Goal: Information Seeking & Learning: Learn about a topic

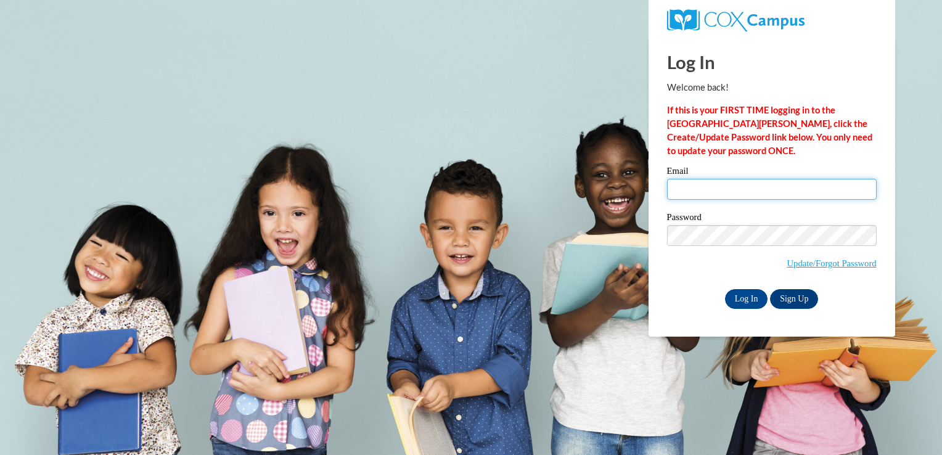
click at [704, 190] on input "Email" at bounding box center [772, 189] width 210 height 21
type input "corrinasnider5@gmail.com"
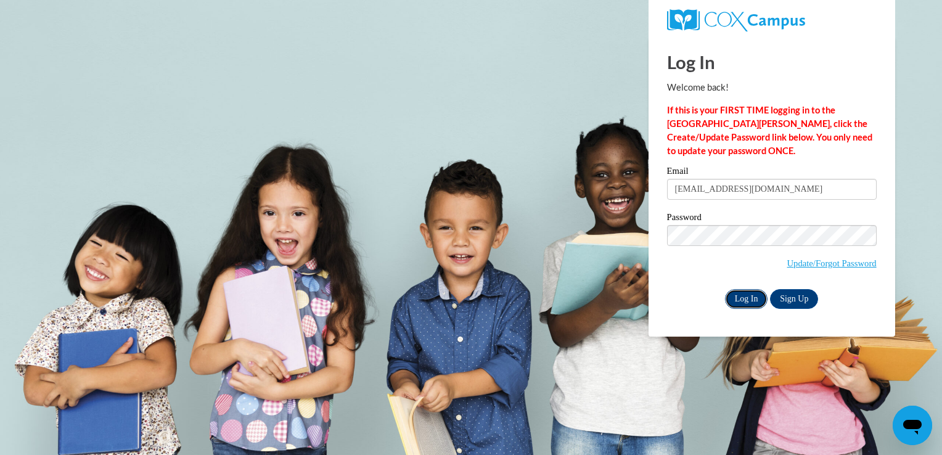
click at [739, 293] on input "Log In" at bounding box center [746, 299] width 43 height 20
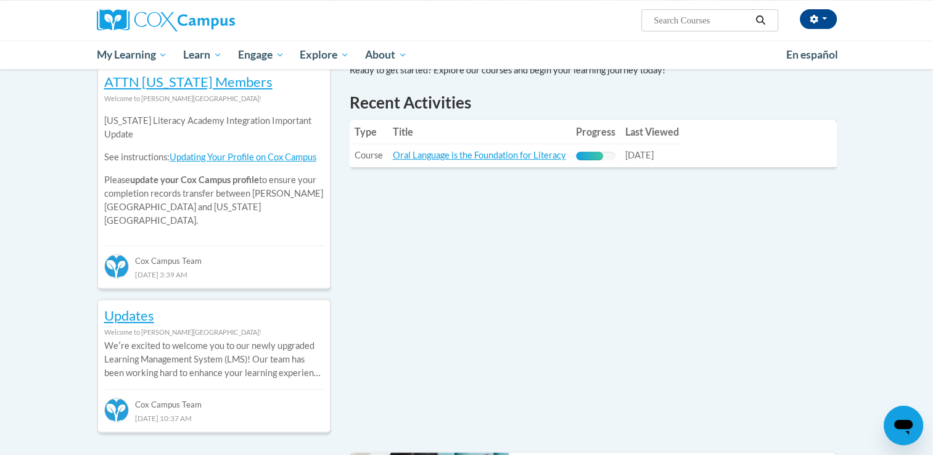
scroll to position [416, 0]
click at [510, 153] on link "Oral Language is the Foundation for Literacy" at bounding box center [479, 155] width 173 height 10
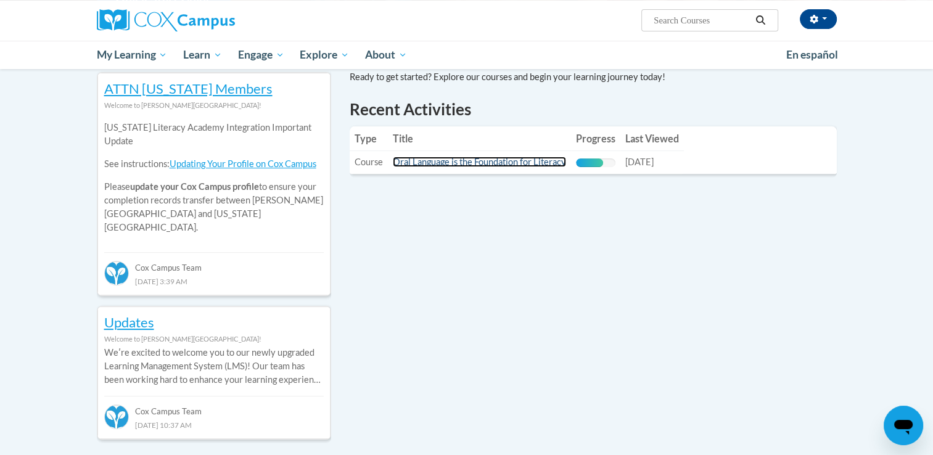
click at [493, 163] on link "Oral Language is the Foundation for Literacy" at bounding box center [479, 162] width 173 height 10
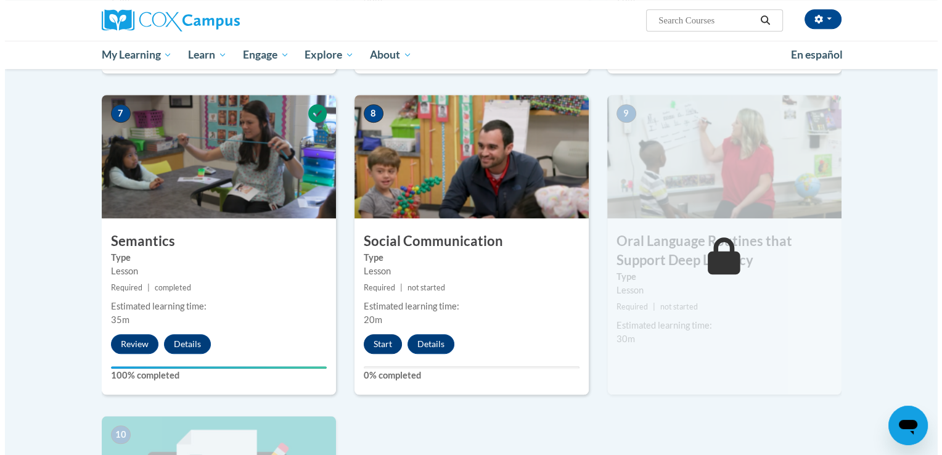
scroll to position [906, 0]
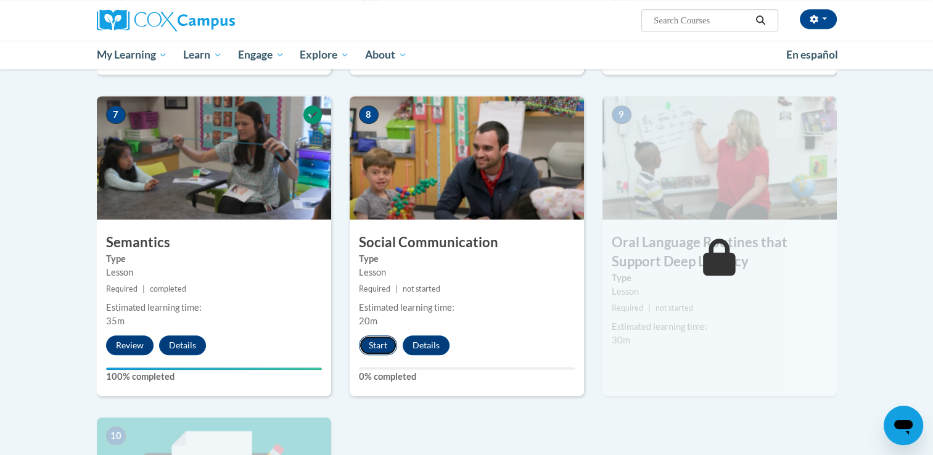
click at [377, 344] on button "Start" at bounding box center [378, 345] width 38 height 20
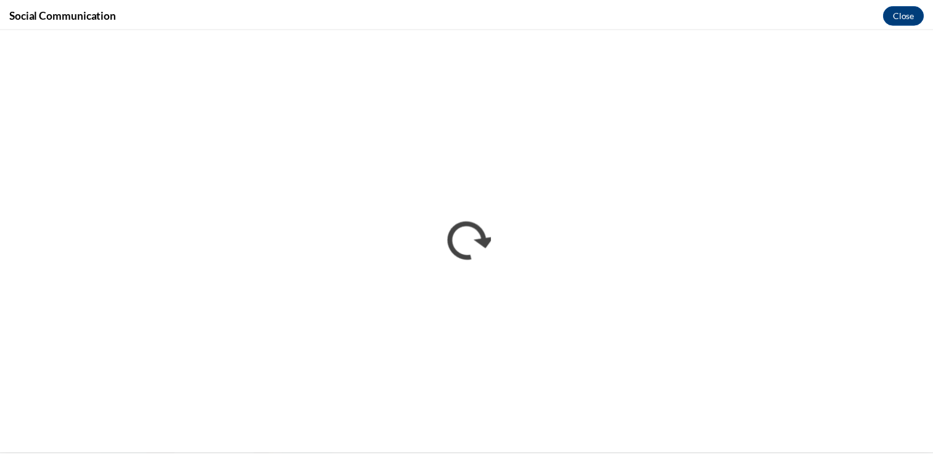
scroll to position [0, 0]
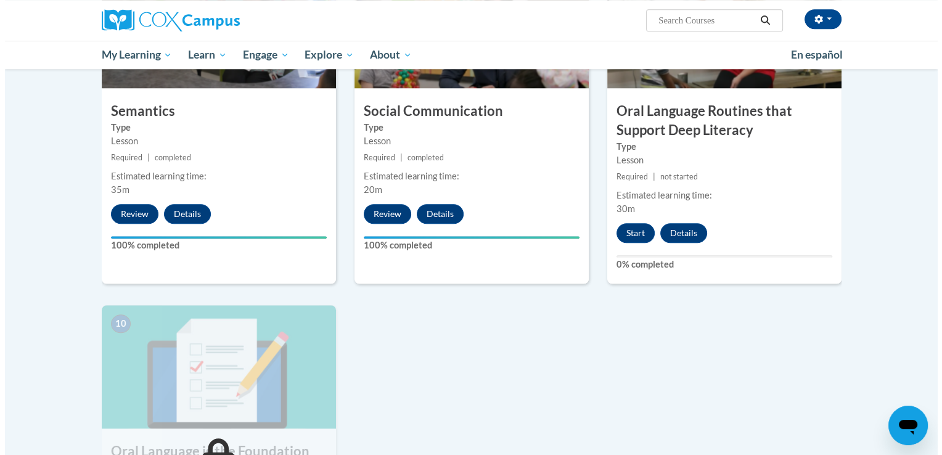
scroll to position [1008, 0]
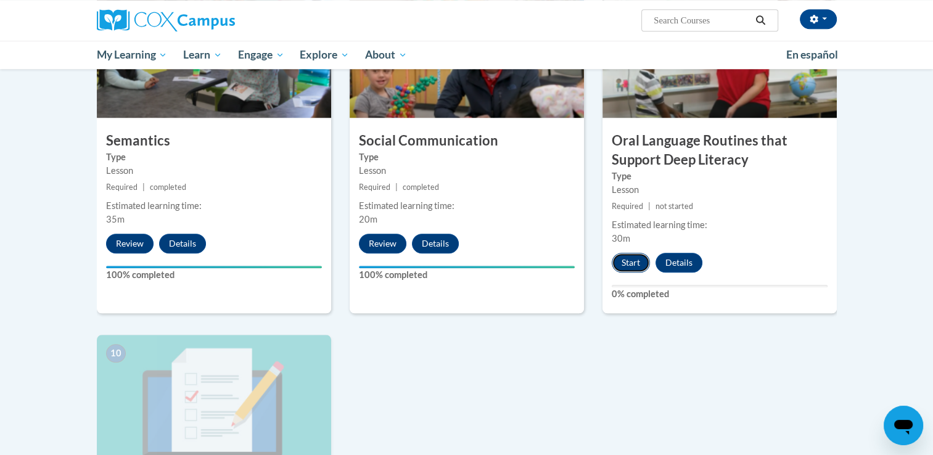
click at [631, 258] on button "Start" at bounding box center [631, 263] width 38 height 20
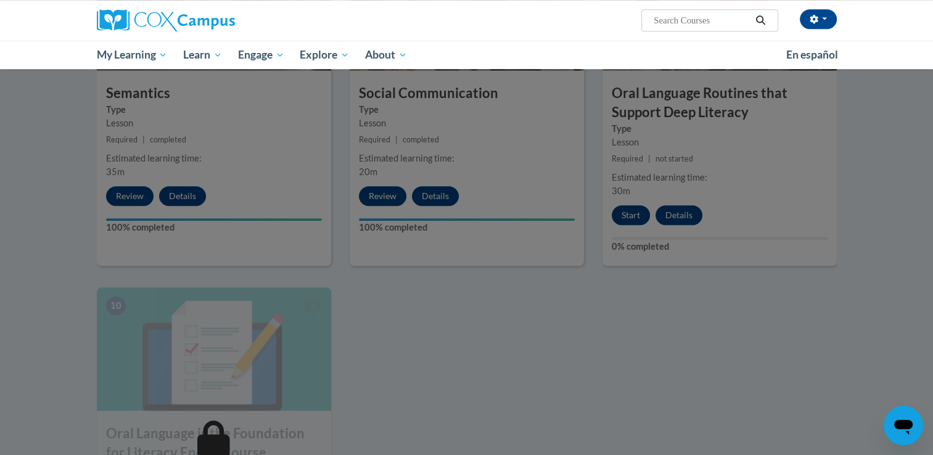
scroll to position [1060, 0]
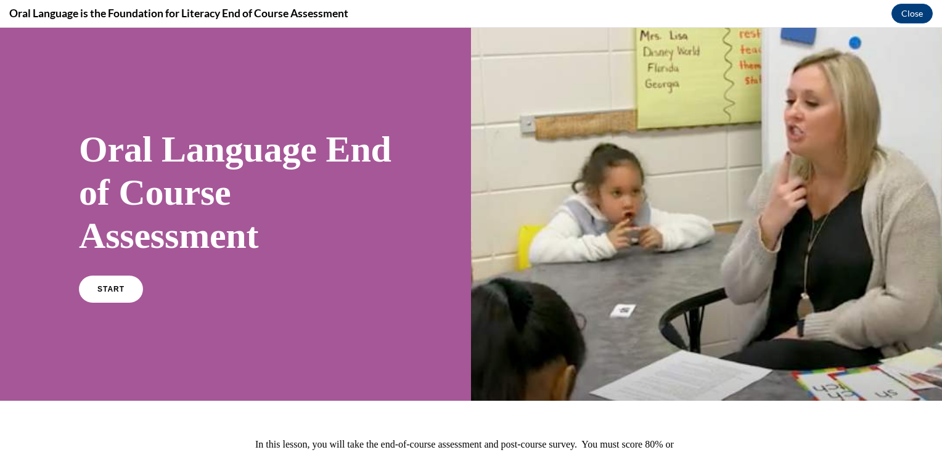
scroll to position [123, 0]
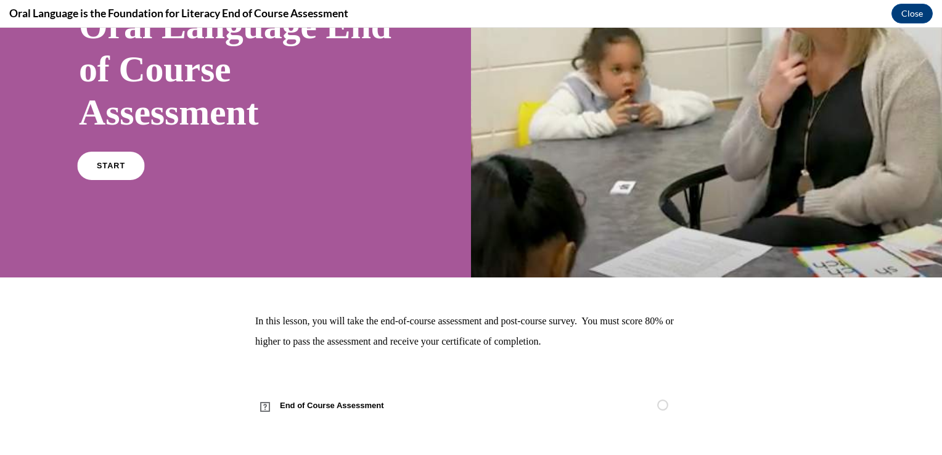
click at [126, 176] on link "START" at bounding box center [110, 166] width 67 height 28
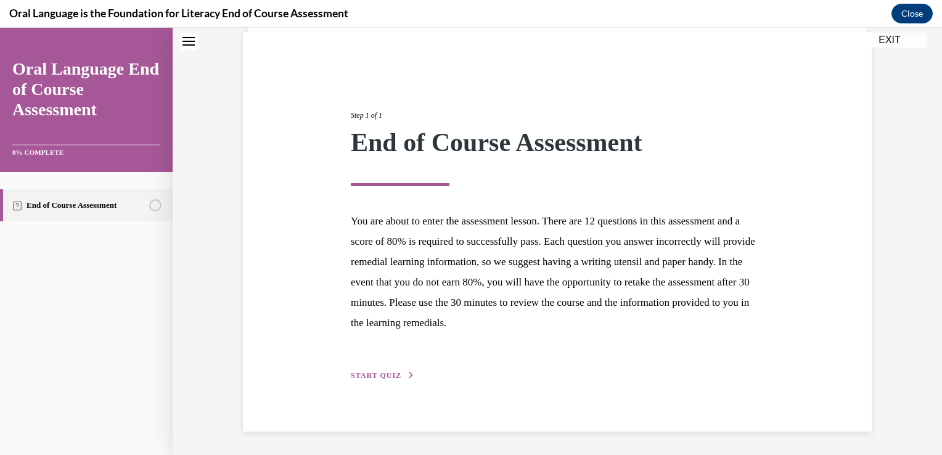
scroll to position [90, 0]
click at [450, 265] on p "You are about to enter the assessment lesson. There are 12 questions in this as…" at bounding box center [557, 272] width 413 height 122
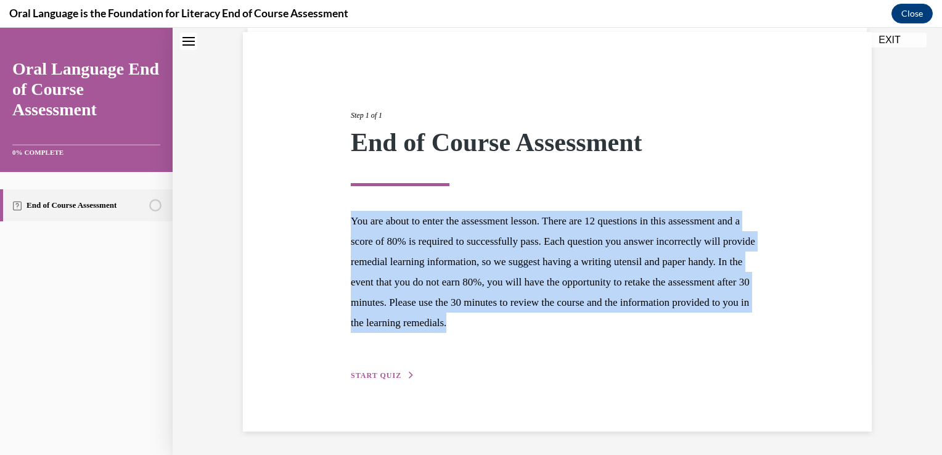
click at [450, 265] on p "You are about to enter the assessment lesson. There are 12 questions in this as…" at bounding box center [557, 272] width 413 height 122
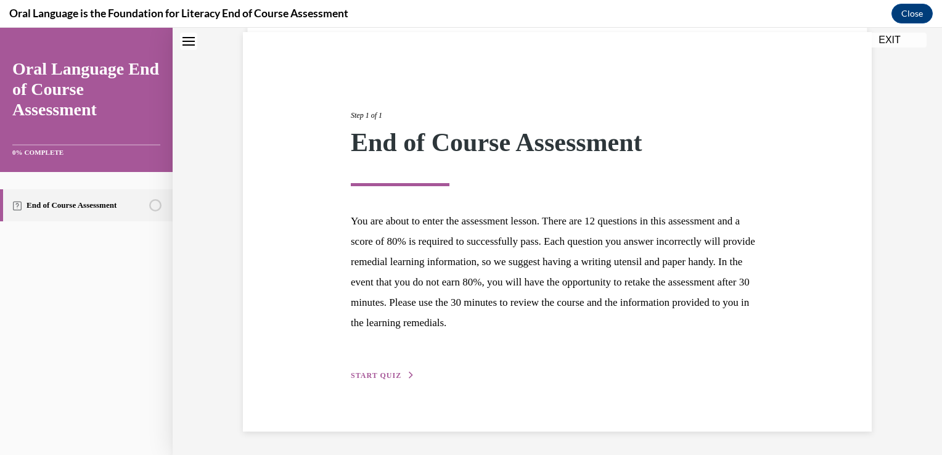
drag, startPoint x: 450, startPoint y: 265, endPoint x: 509, endPoint y: 340, distance: 95.7
click at [509, 340] on div "Step 1 of 1 End of Course Assessment You are about to enter the assessment less…" at bounding box center [558, 231] width 432 height 301
click at [380, 379] on button "START QUIZ" at bounding box center [383, 375] width 64 height 11
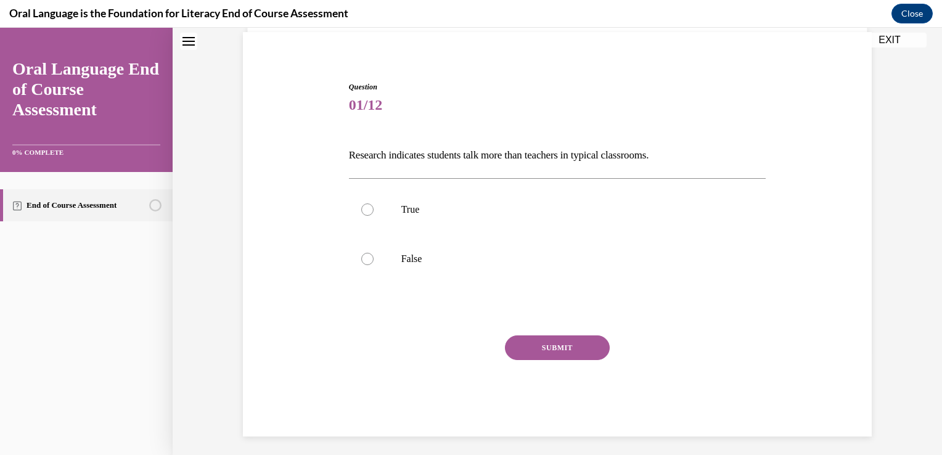
click at [410, 154] on p "Research indicates students talk more than teachers in typical classrooms." at bounding box center [557, 155] width 417 height 21
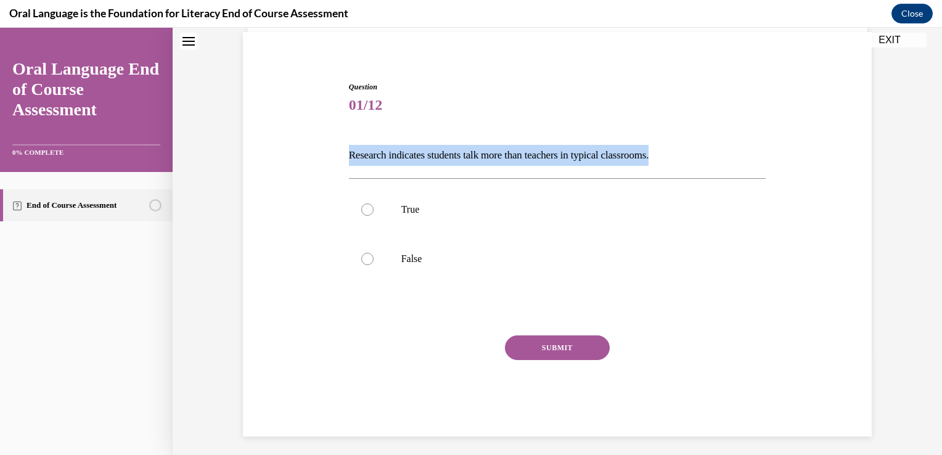
click at [410, 154] on p "Research indicates students talk more than teachers in typical classrooms." at bounding box center [557, 155] width 417 height 21
drag, startPoint x: 410, startPoint y: 154, endPoint x: 454, endPoint y: 165, distance: 45.6
click at [454, 165] on p "Research indicates students talk more than teachers in typical classrooms." at bounding box center [557, 155] width 417 height 21
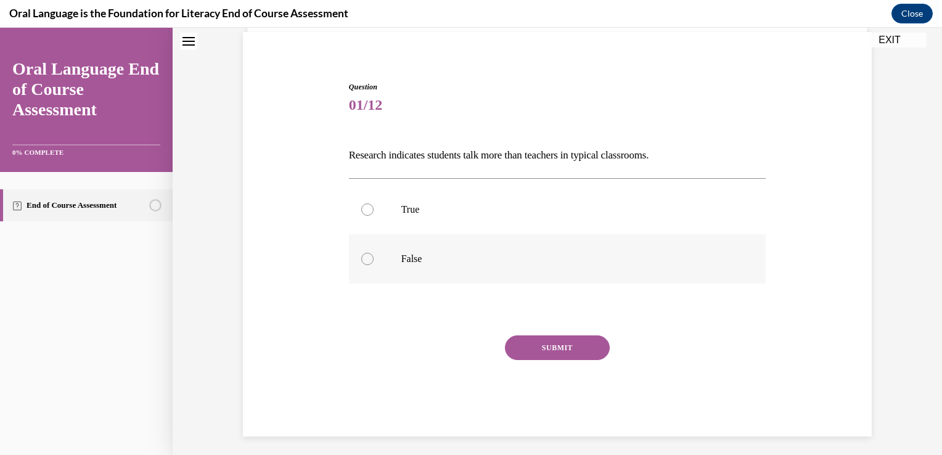
click at [371, 257] on label "False" at bounding box center [557, 258] width 417 height 49
click at [371, 257] on input "False" at bounding box center [367, 259] width 12 height 12
radio input "true"
click at [530, 354] on button "SUBMIT" at bounding box center [557, 347] width 105 height 25
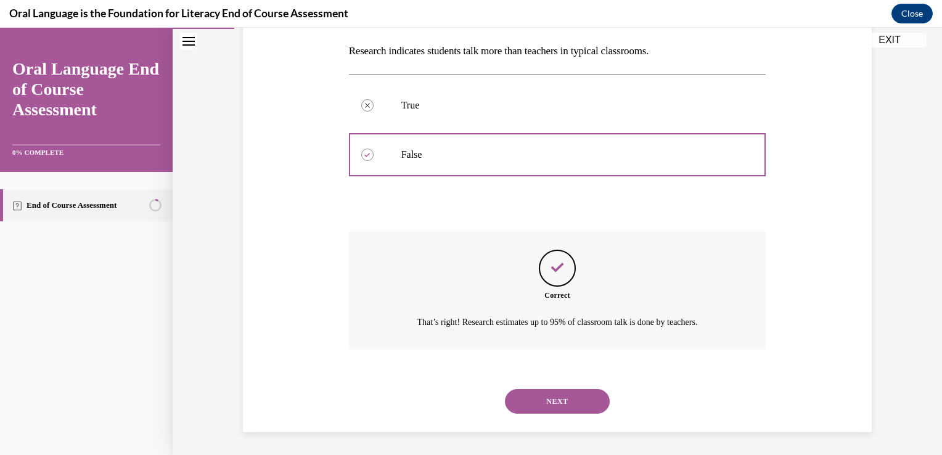
scroll to position [195, 0]
click at [549, 398] on button "NEXT" at bounding box center [557, 400] width 105 height 25
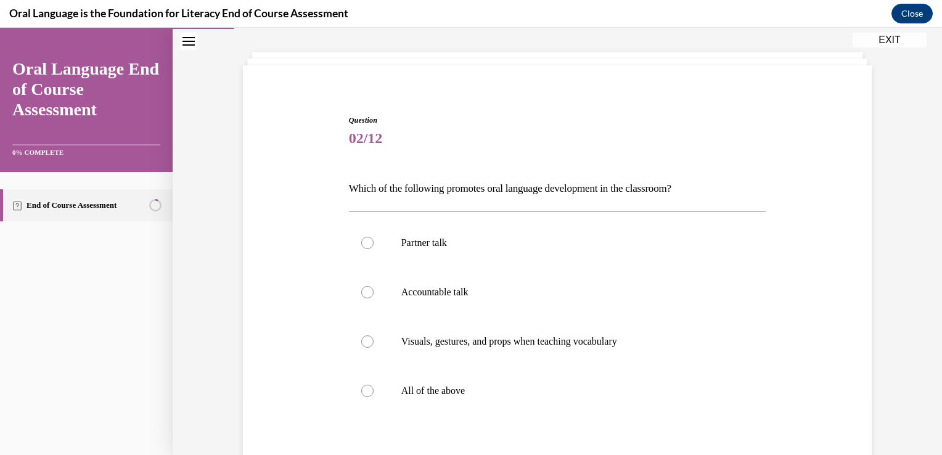
scroll to position [58, 0]
click at [515, 395] on p "All of the above" at bounding box center [568, 389] width 334 height 12
click at [374, 395] on input "All of the above" at bounding box center [367, 389] width 12 height 12
radio input "true"
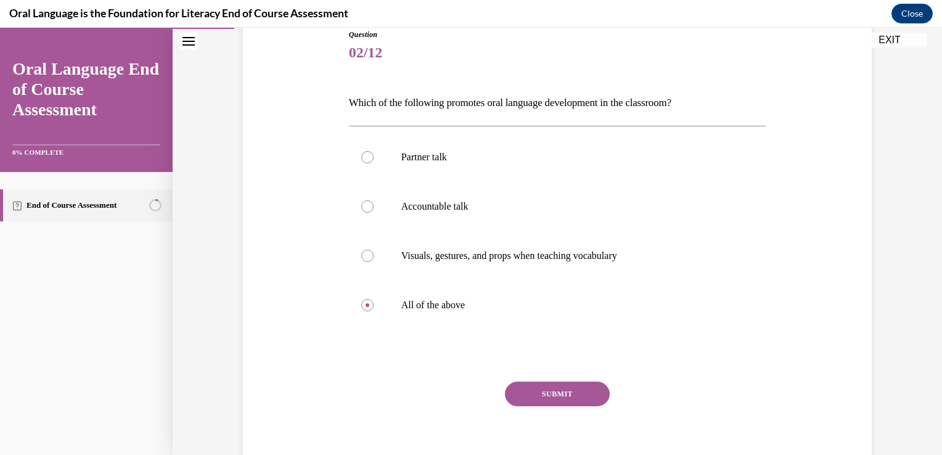
click at [546, 403] on button "SUBMIT" at bounding box center [557, 394] width 105 height 25
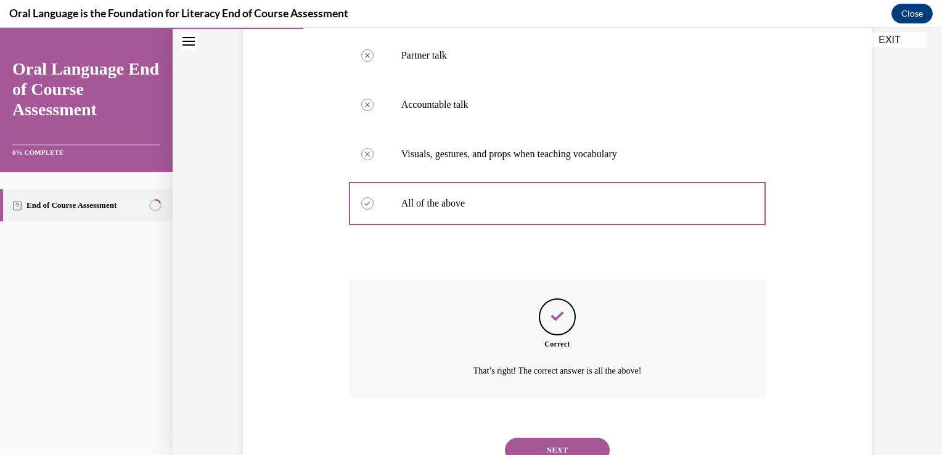
scroll to position [293, 0]
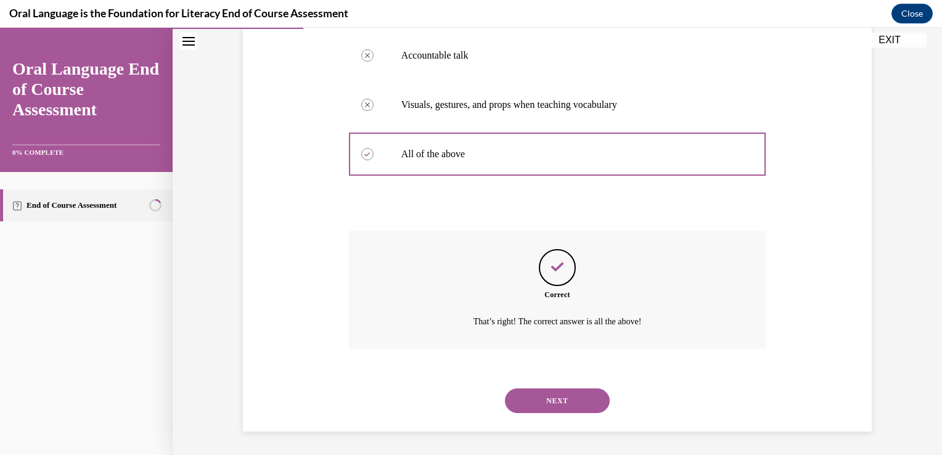
click at [544, 395] on button "NEXT" at bounding box center [557, 400] width 105 height 25
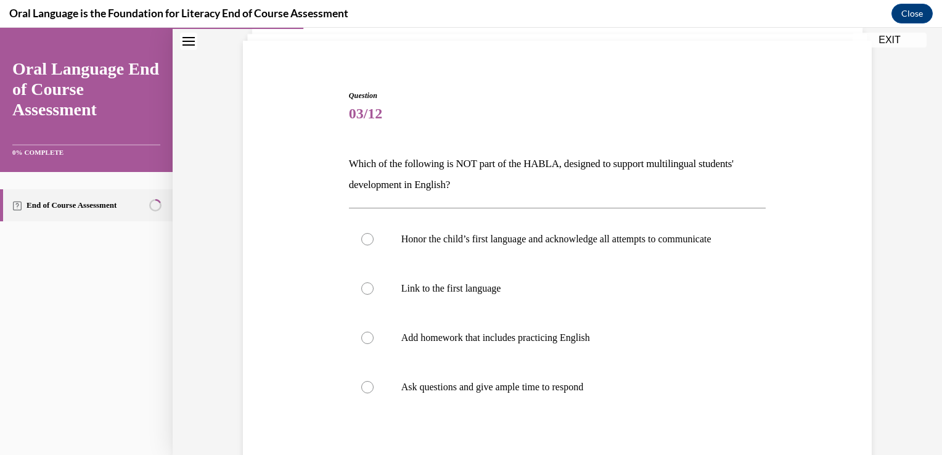
scroll to position [99, 0]
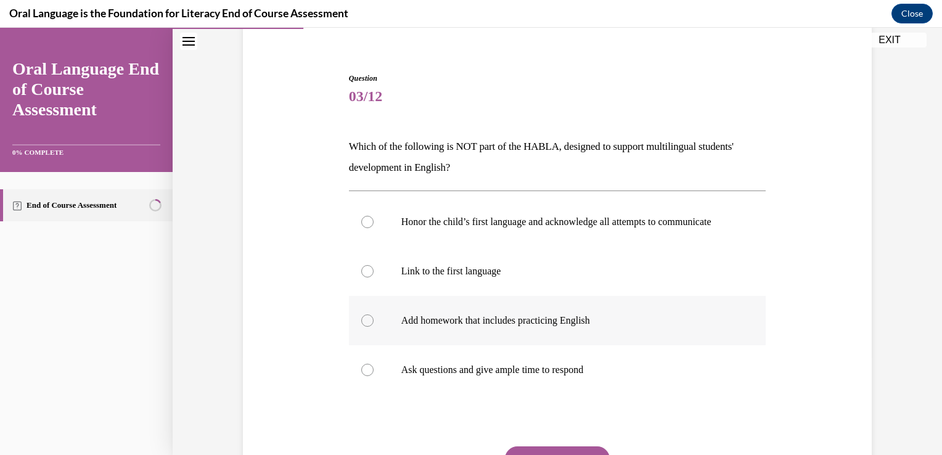
click at [586, 342] on label "Add homework that includes practicing English" at bounding box center [557, 320] width 417 height 49
click at [374, 327] on input "Add homework that includes practicing English" at bounding box center [367, 320] width 12 height 12
radio input "true"
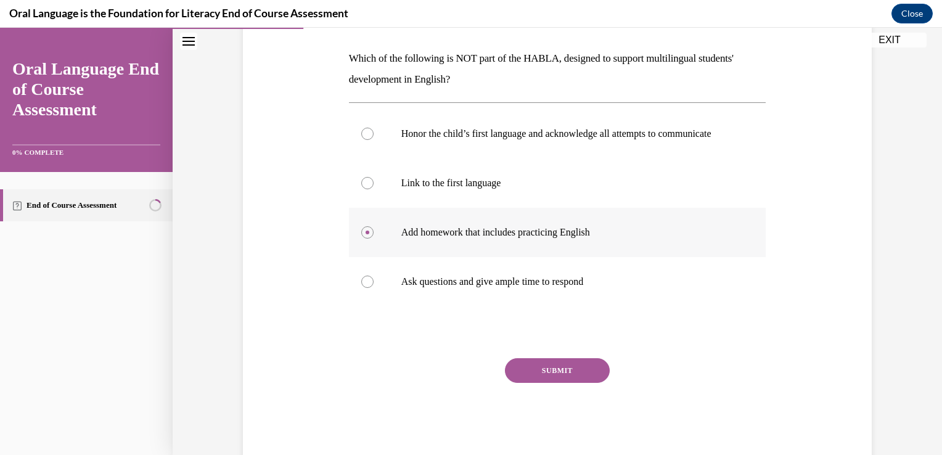
scroll to position [199, 0]
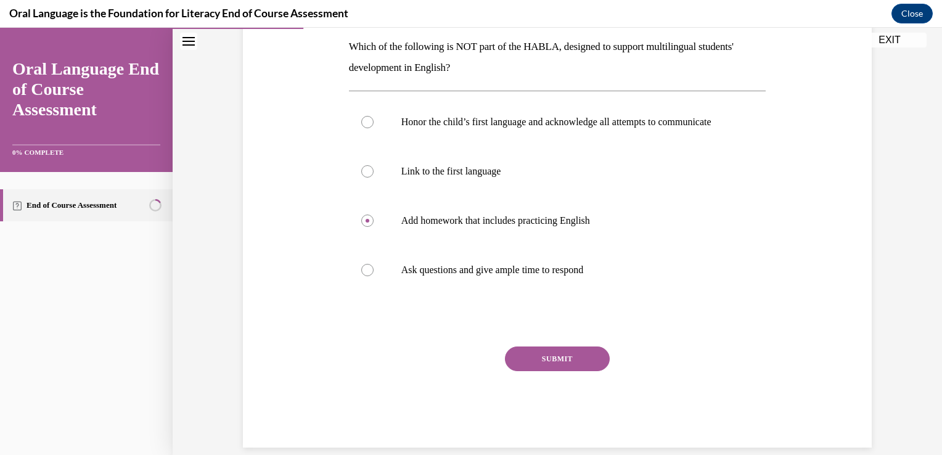
click at [557, 364] on button "SUBMIT" at bounding box center [557, 358] width 105 height 25
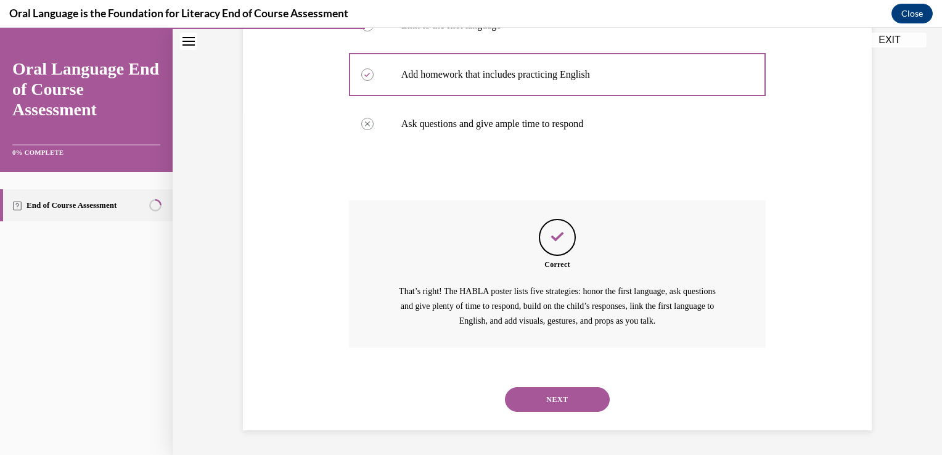
scroll to position [356, 0]
click at [560, 390] on button "NEXT" at bounding box center [557, 399] width 105 height 25
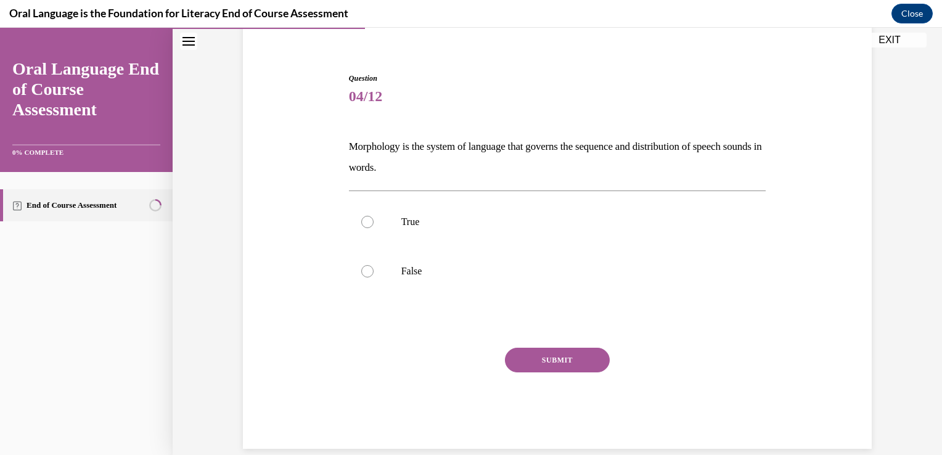
scroll to position [89, 0]
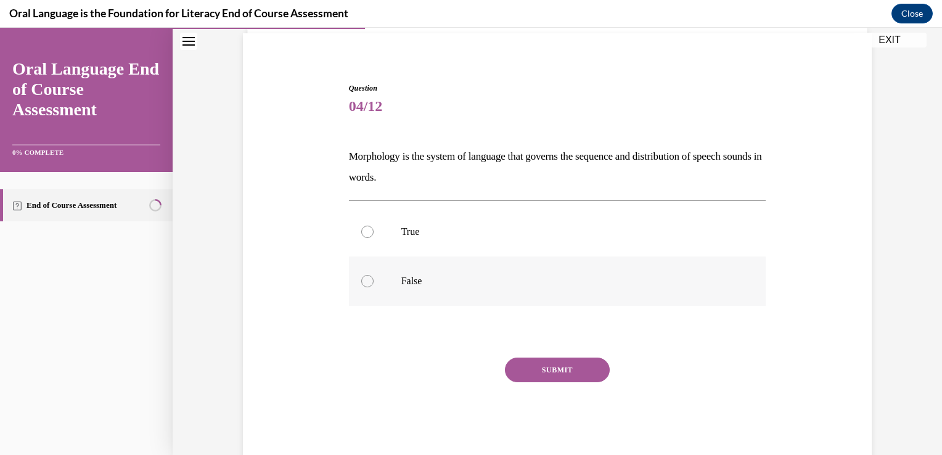
click at [382, 289] on label "False" at bounding box center [557, 280] width 417 height 49
click at [374, 287] on input "False" at bounding box center [367, 281] width 12 height 12
radio input "true"
click at [540, 377] on button "SUBMIT" at bounding box center [557, 370] width 105 height 25
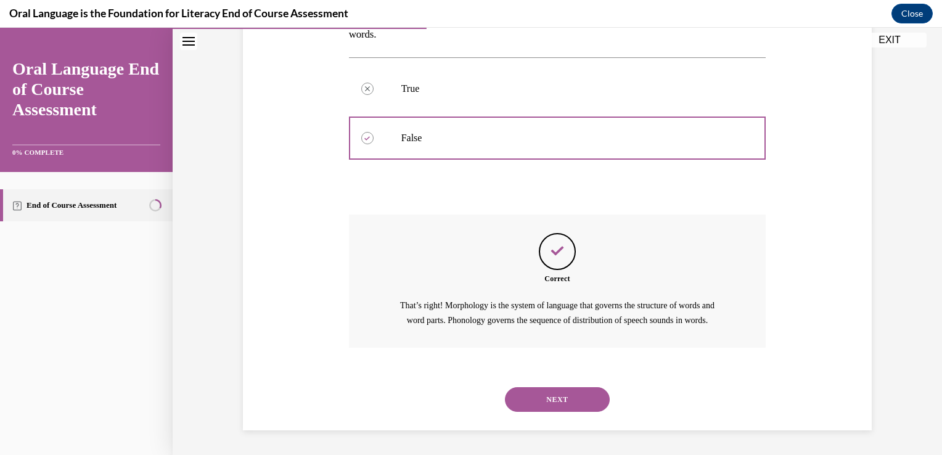
scroll to position [245, 0]
click at [557, 404] on button "NEXT" at bounding box center [557, 399] width 105 height 25
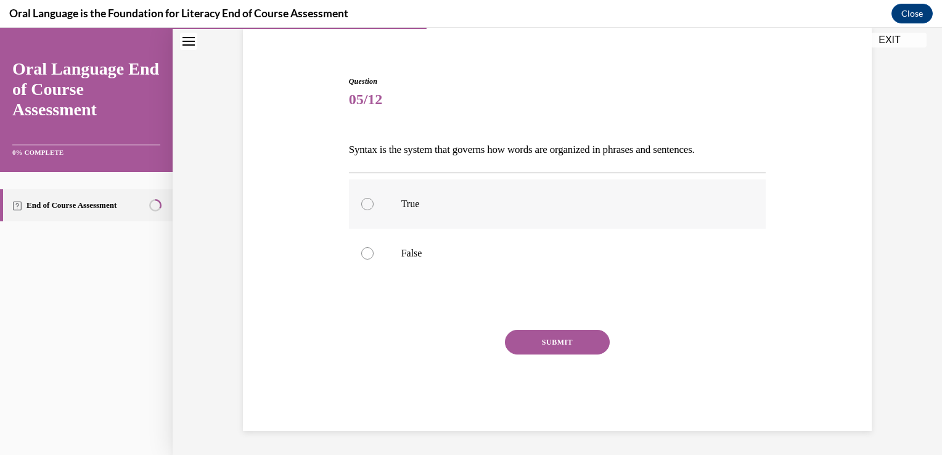
scroll to position [66, 0]
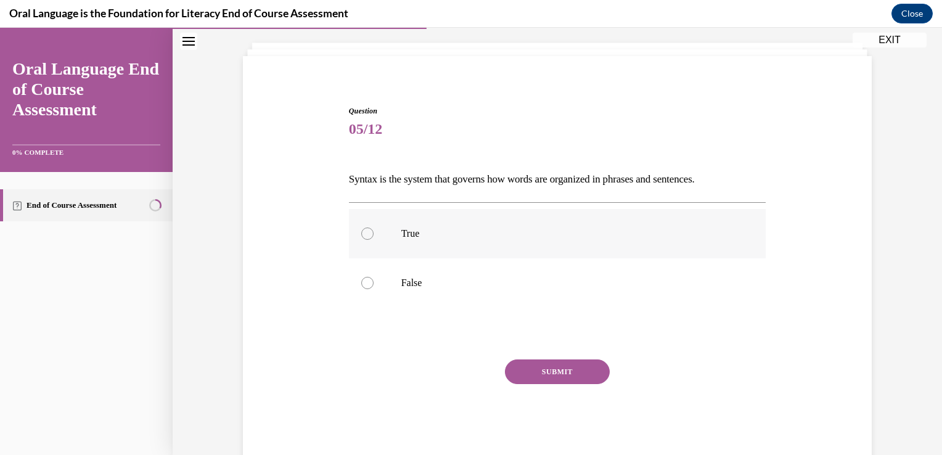
click at [356, 230] on label "True" at bounding box center [557, 233] width 417 height 49
click at [361, 230] on input "True" at bounding box center [367, 233] width 12 height 12
radio input "true"
click at [552, 386] on div "SUBMIT" at bounding box center [557, 390] width 417 height 62
click at [542, 372] on button "SUBMIT" at bounding box center [557, 371] width 105 height 25
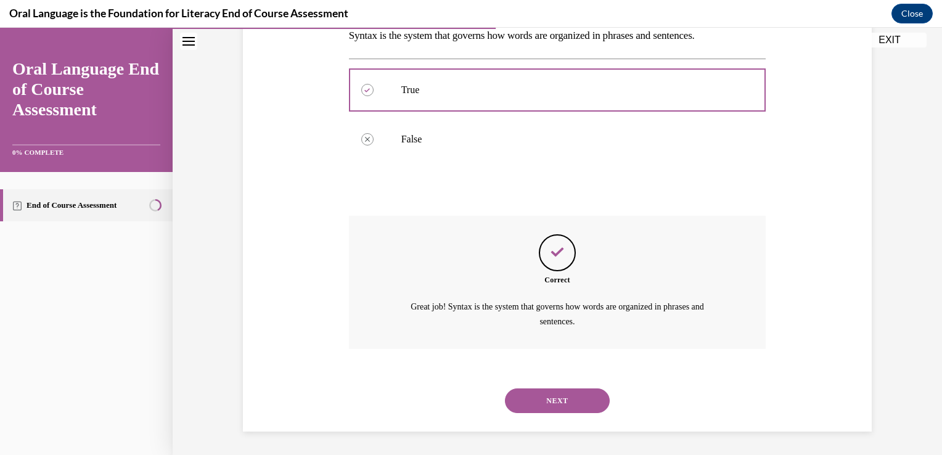
scroll to position [210, 0]
drag, startPoint x: 488, startPoint y: 315, endPoint x: 553, endPoint y: 391, distance: 100.2
click at [553, 391] on div "Question 05/12 Syntax is the system that governs how words are organized in phr…" at bounding box center [557, 197] width 417 height 470
click at [553, 391] on button "NEXT" at bounding box center [557, 400] width 105 height 25
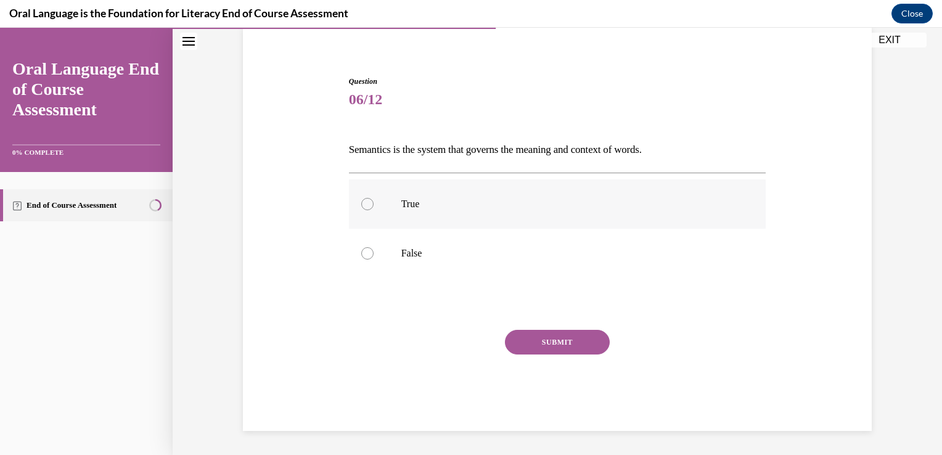
click at [349, 196] on label "True" at bounding box center [557, 203] width 417 height 49
click at [361, 198] on input "True" at bounding box center [367, 204] width 12 height 12
radio input "true"
click at [546, 339] on button "SUBMIT" at bounding box center [557, 342] width 105 height 25
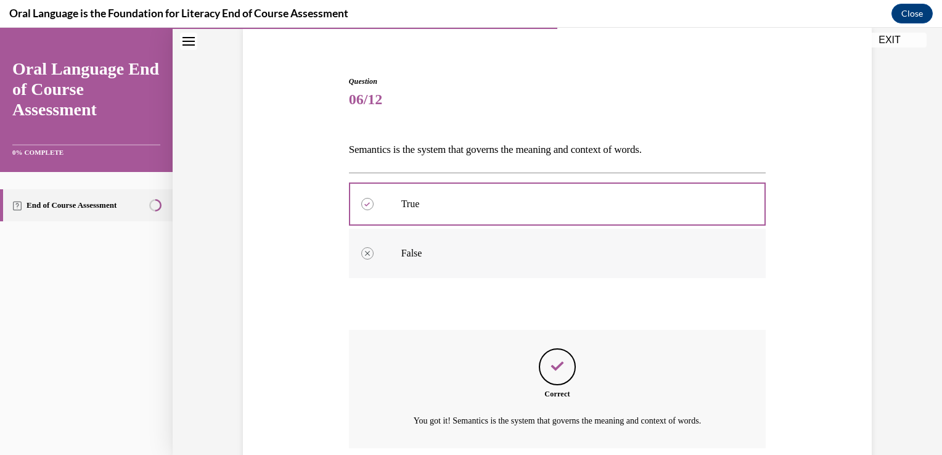
scroll to position [195, 0]
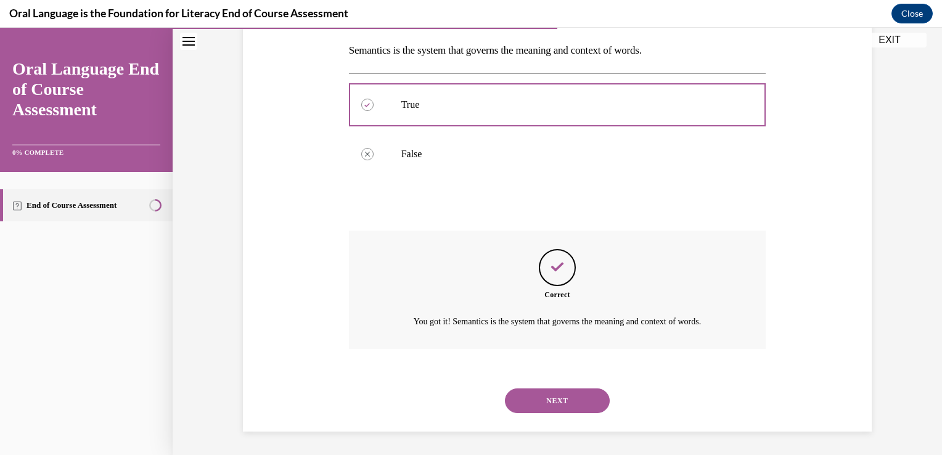
click at [527, 394] on button "NEXT" at bounding box center [557, 400] width 105 height 25
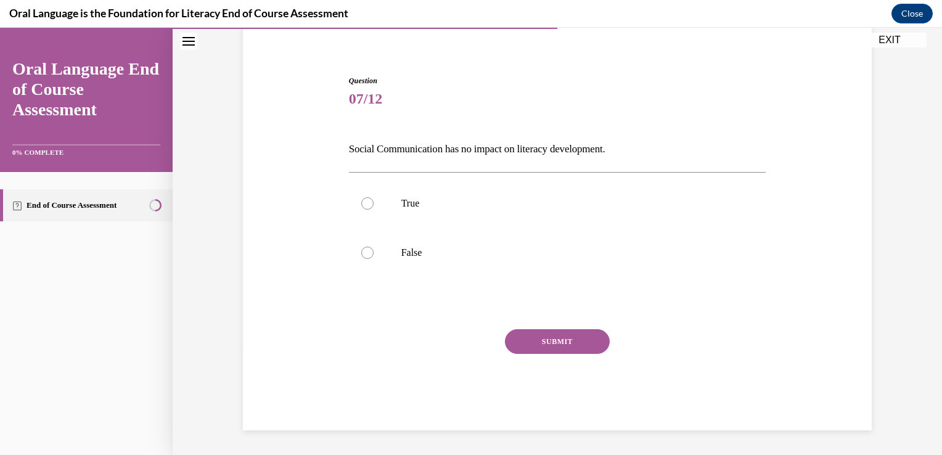
scroll to position [96, 0]
click at [393, 250] on label "False" at bounding box center [557, 253] width 417 height 49
click at [374, 250] on input "False" at bounding box center [367, 253] width 12 height 12
radio input "true"
click at [515, 338] on button "SUBMIT" at bounding box center [557, 342] width 105 height 25
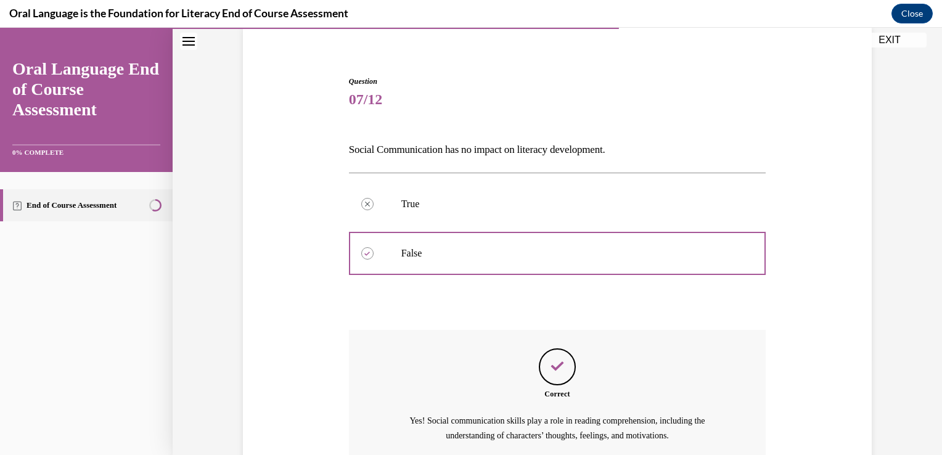
scroll to position [210, 0]
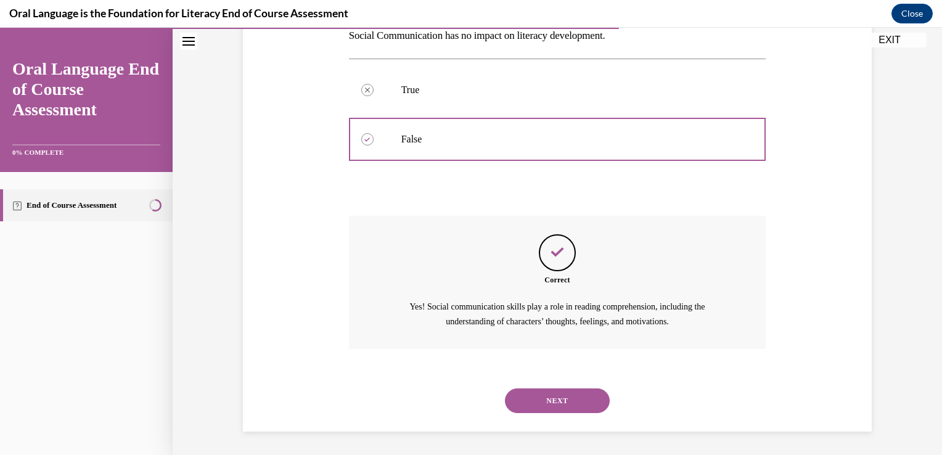
click at [545, 401] on button "NEXT" at bounding box center [557, 400] width 105 height 25
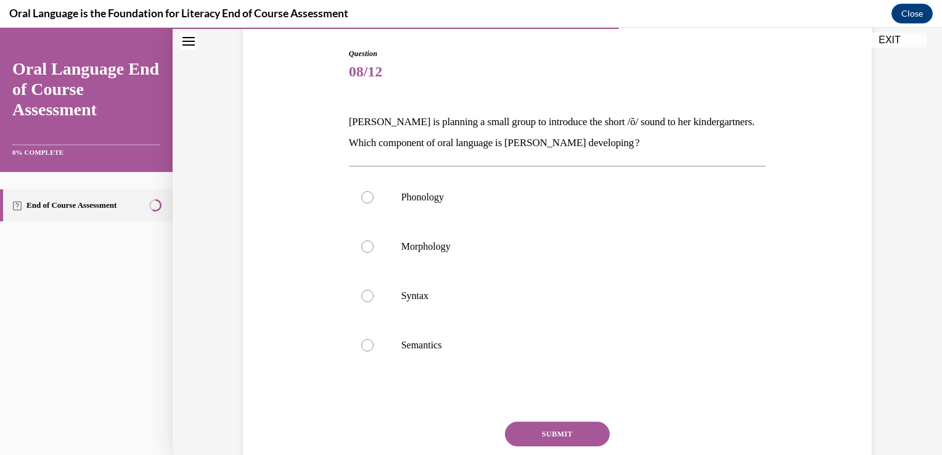
scroll to position [128, 0]
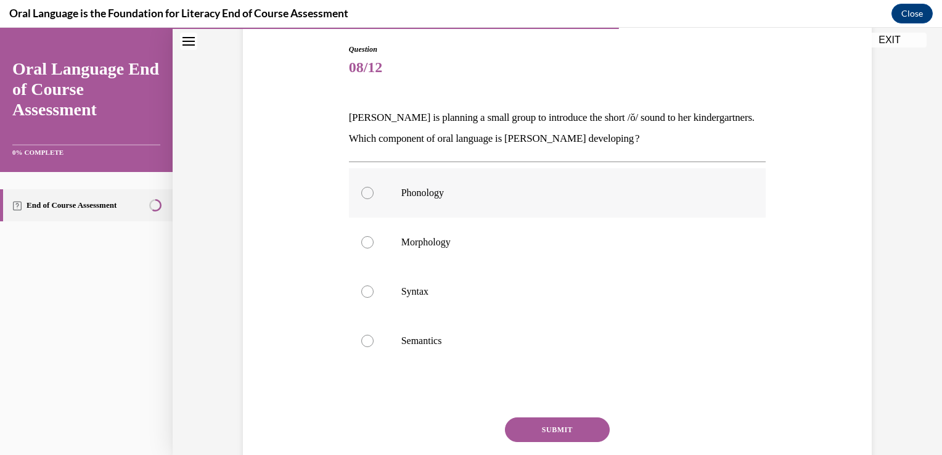
click at [473, 196] on p "Phonology" at bounding box center [568, 193] width 334 height 12
click at [374, 196] on input "Phonology" at bounding box center [367, 193] width 12 height 12
radio input "true"
click at [512, 422] on button "SUBMIT" at bounding box center [557, 429] width 105 height 25
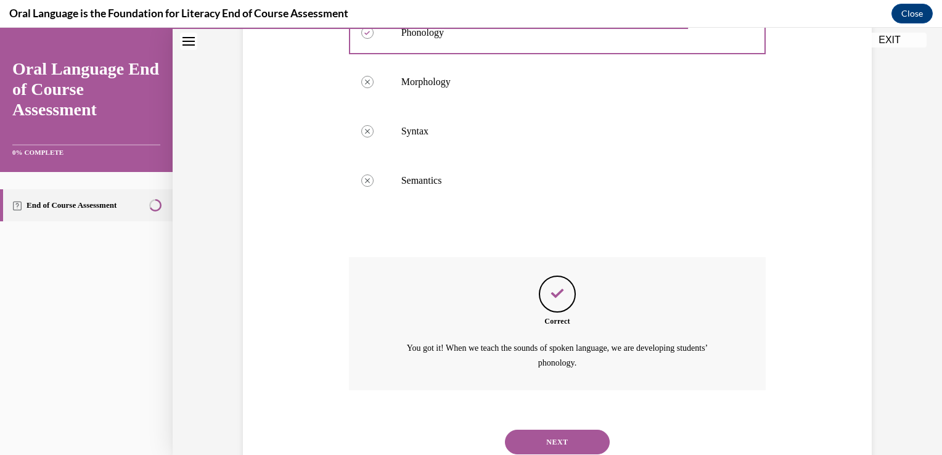
scroll to position [330, 0]
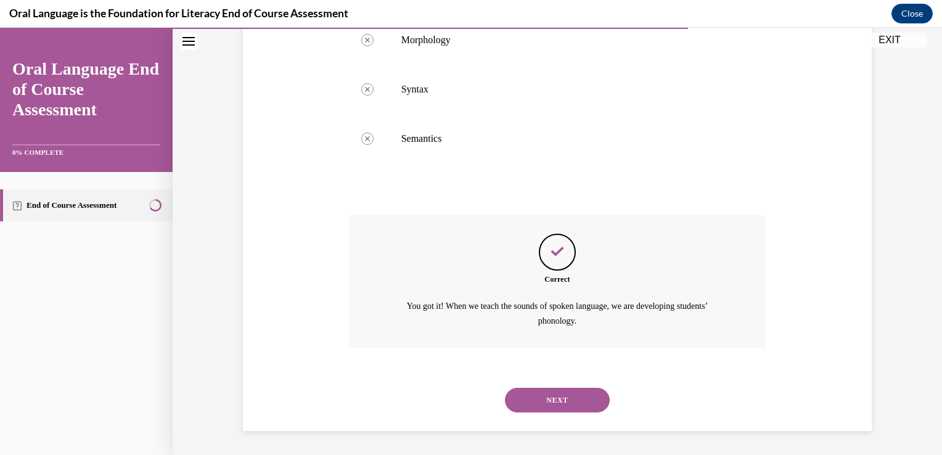
click at [546, 404] on button "NEXT" at bounding box center [557, 400] width 105 height 25
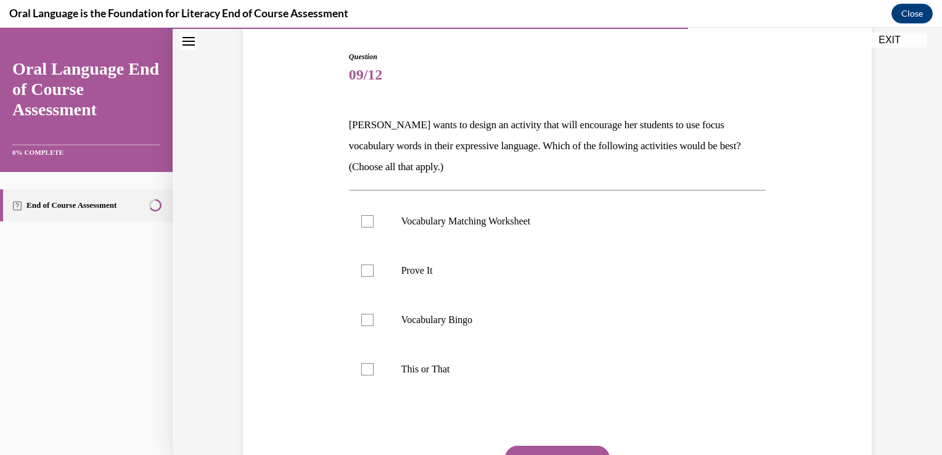
scroll to position [121, 0]
click at [432, 279] on label "Prove It" at bounding box center [557, 269] width 417 height 49
click at [374, 276] on input "Prove It" at bounding box center [367, 270] width 12 height 12
checkbox input "true"
click at [429, 365] on p "This or That" at bounding box center [568, 368] width 334 height 12
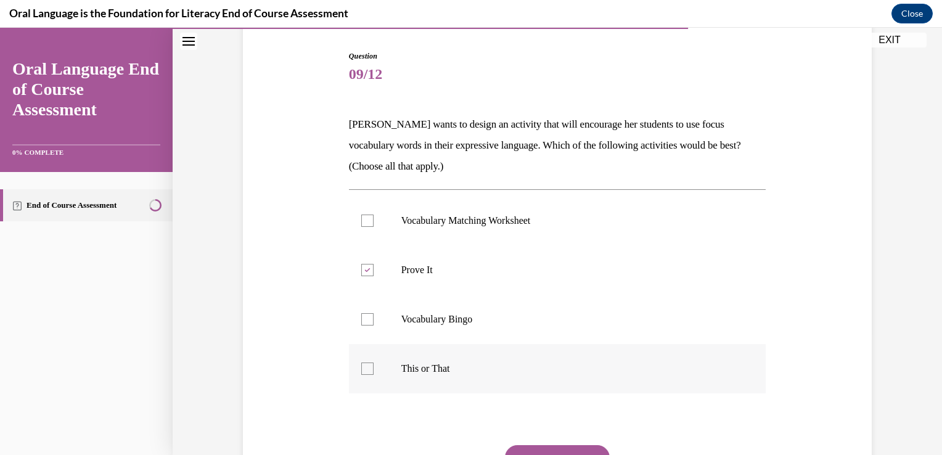
click at [374, 365] on input "This or That" at bounding box center [367, 368] width 12 height 12
checkbox input "true"
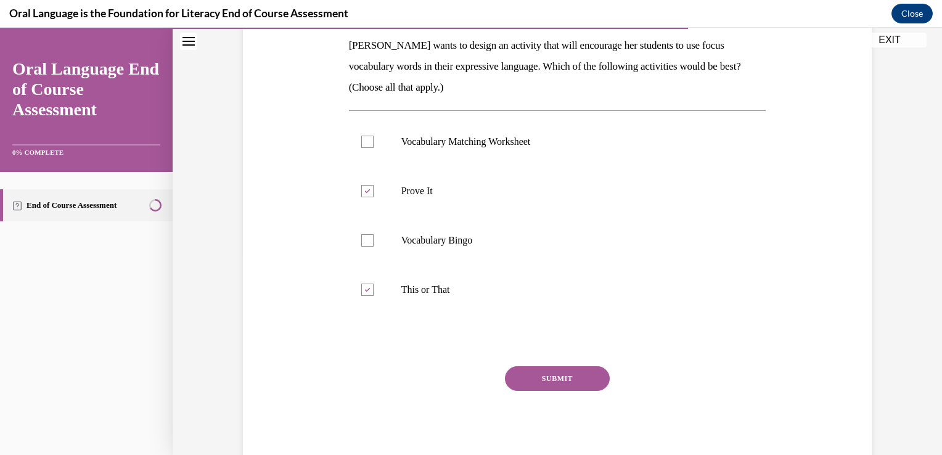
click at [528, 366] on button "SUBMIT" at bounding box center [557, 378] width 105 height 25
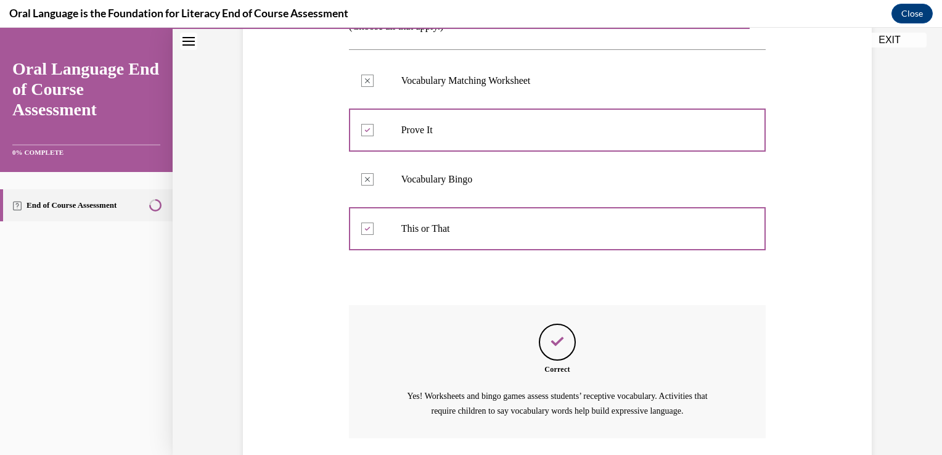
scroll to position [350, 0]
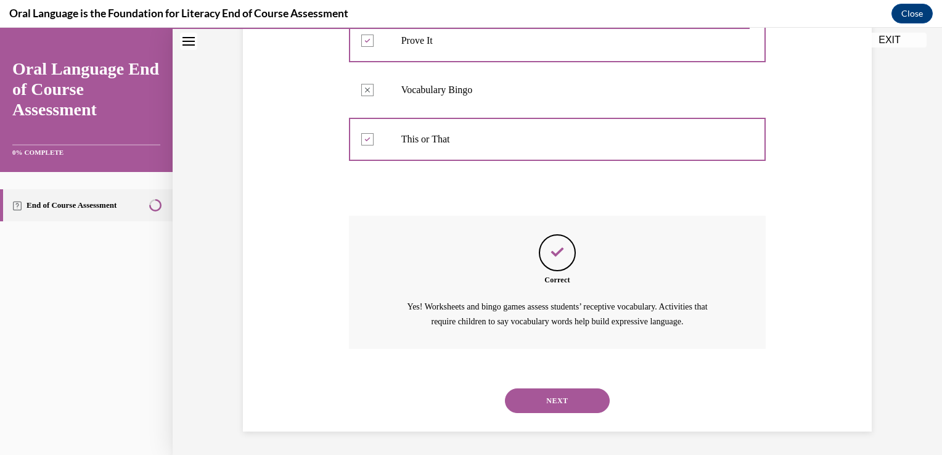
click at [532, 388] on button "NEXT" at bounding box center [557, 400] width 105 height 25
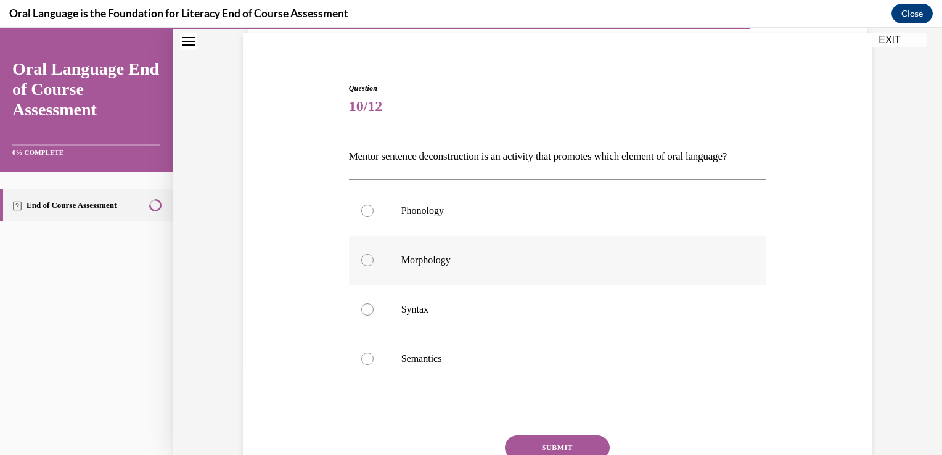
scroll to position [94, 0]
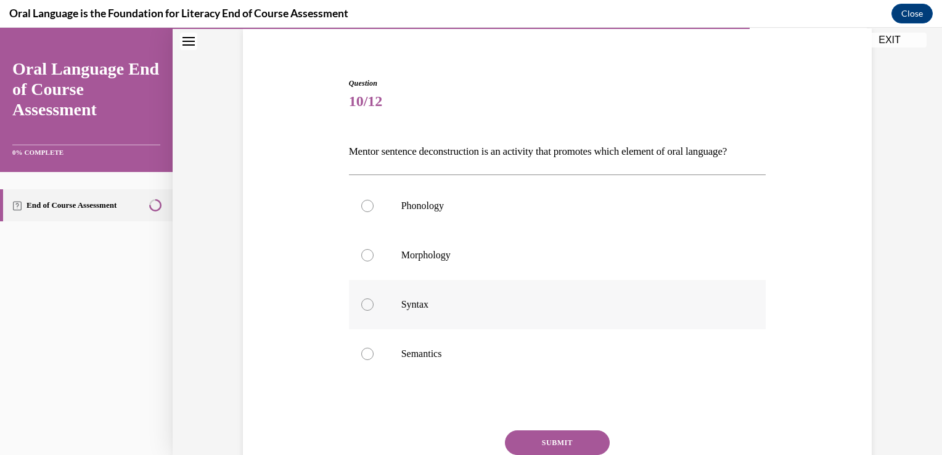
click at [443, 329] on label "Syntax" at bounding box center [557, 304] width 417 height 49
click at [374, 311] on input "Syntax" at bounding box center [367, 304] width 12 height 12
radio input "true"
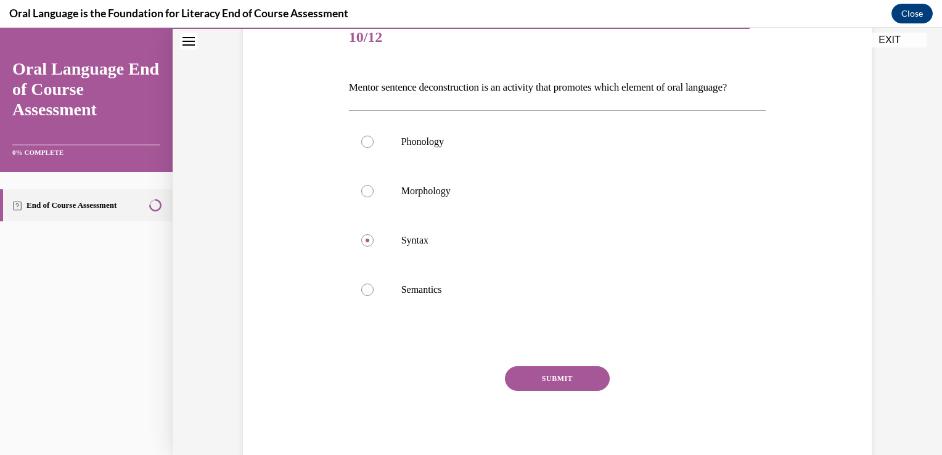
click at [557, 391] on button "SUBMIT" at bounding box center [557, 378] width 105 height 25
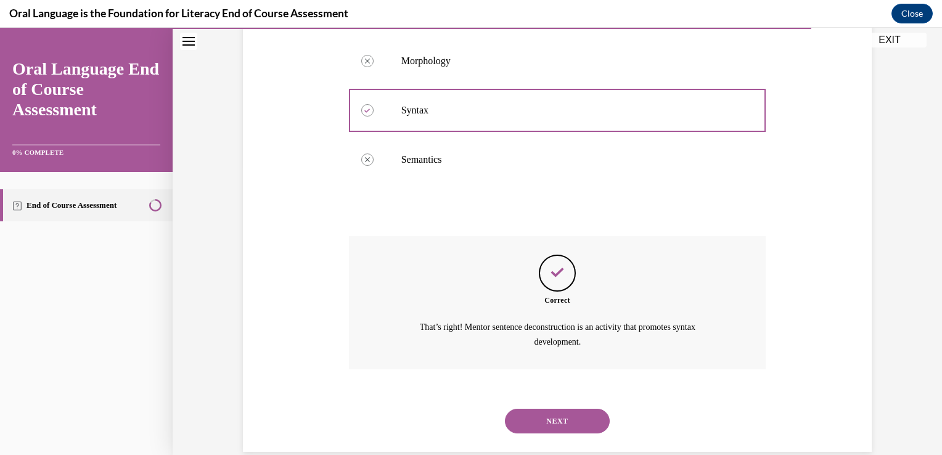
scroll to position [330, 0]
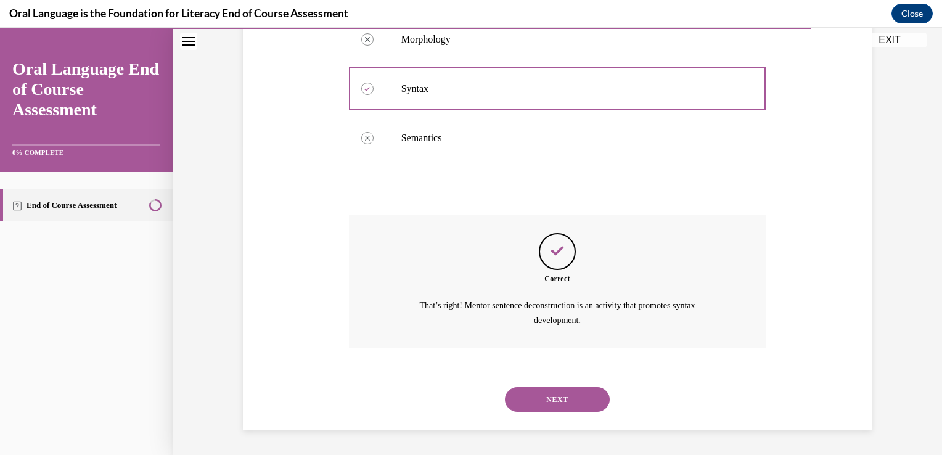
click at [572, 398] on button "NEXT" at bounding box center [557, 399] width 105 height 25
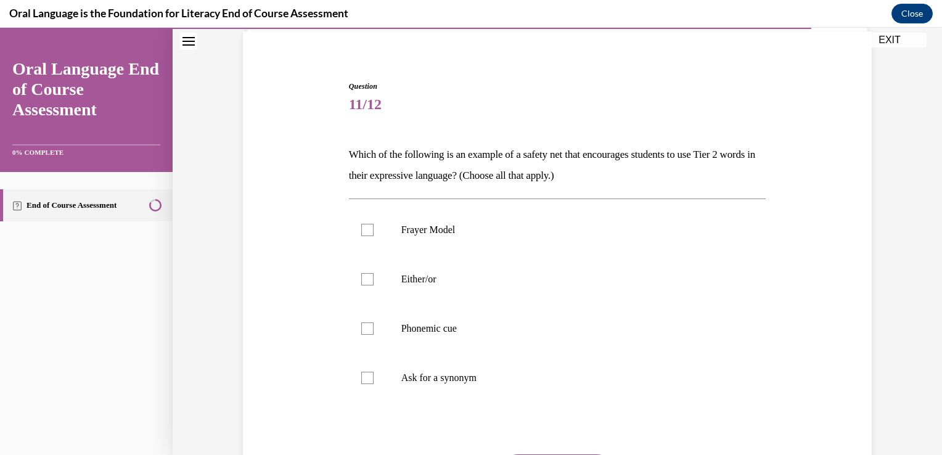
scroll to position [99, 0]
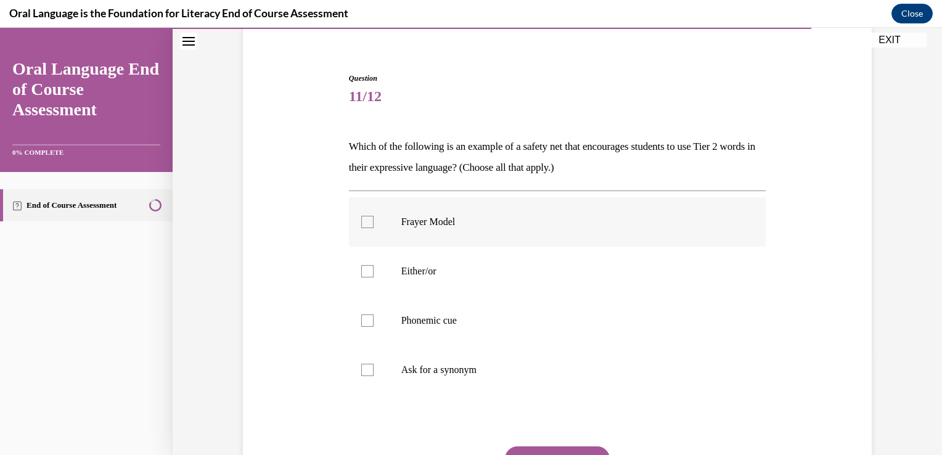
click at [439, 213] on label "Frayer Model" at bounding box center [557, 221] width 417 height 49
click at [374, 216] on input "Frayer Model" at bounding box center [367, 222] width 12 height 12
checkbox input "true"
click at [455, 372] on p "Ask for a synonym" at bounding box center [568, 370] width 334 height 12
click at [374, 372] on input "Ask for a synonym" at bounding box center [367, 370] width 12 height 12
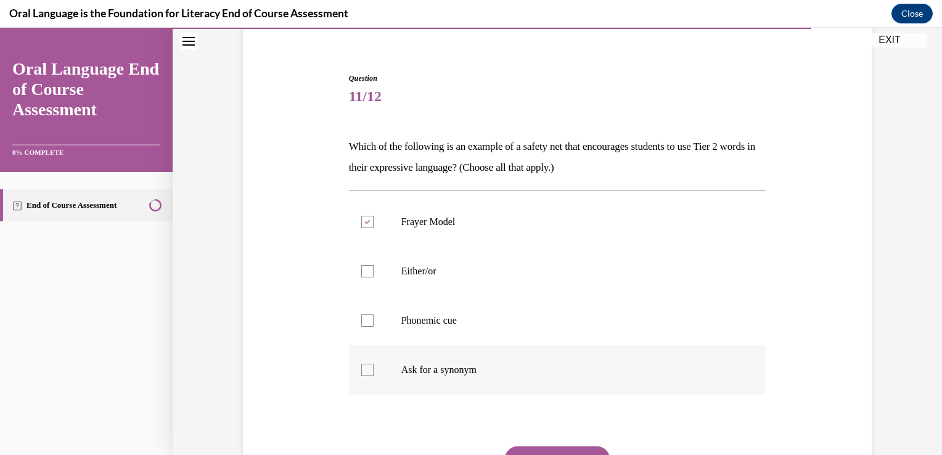
checkbox input "true"
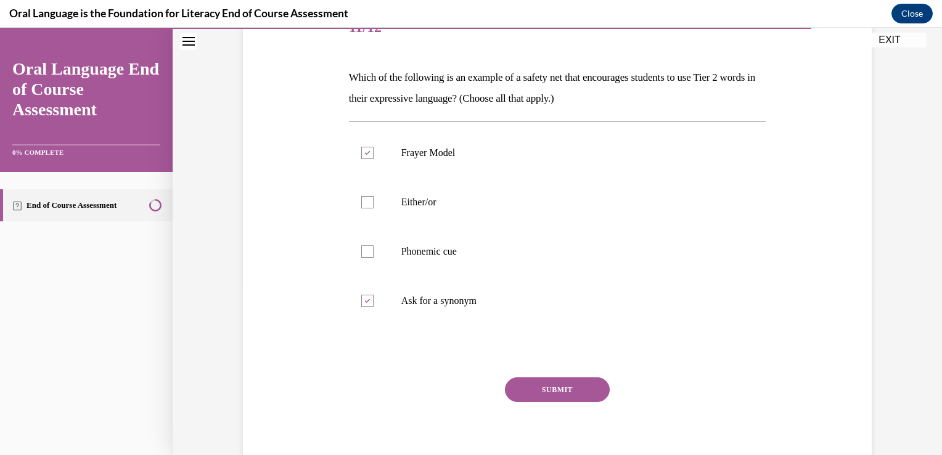
click at [523, 393] on button "SUBMIT" at bounding box center [557, 389] width 105 height 25
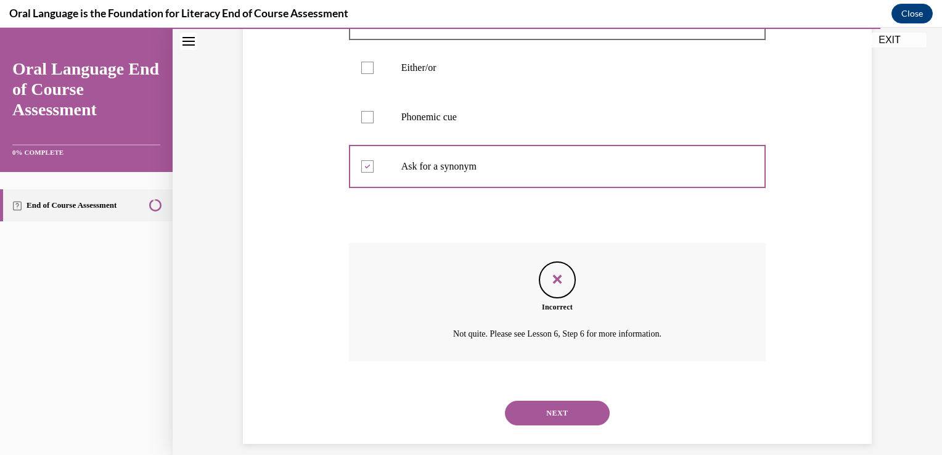
scroll to position [303, 0]
click at [577, 411] on button "NEXT" at bounding box center [557, 412] width 105 height 25
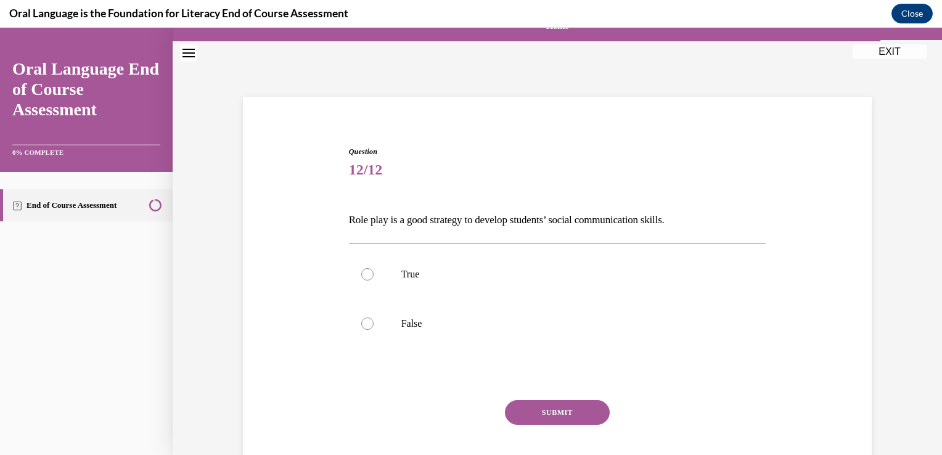
scroll to position [26, 0]
click at [436, 290] on label "True" at bounding box center [557, 273] width 417 height 49
click at [374, 280] on input "True" at bounding box center [367, 274] width 12 height 12
radio input "true"
click at [541, 423] on button "SUBMIT" at bounding box center [557, 411] width 105 height 25
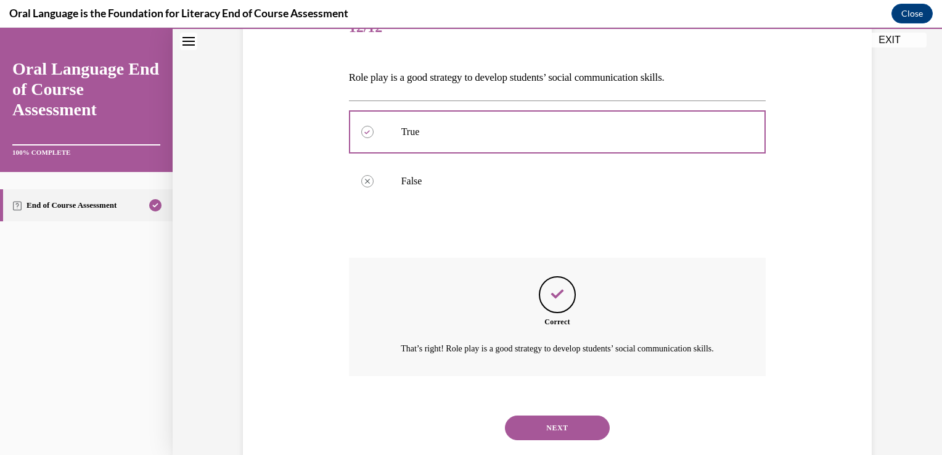
scroll to position [210, 0]
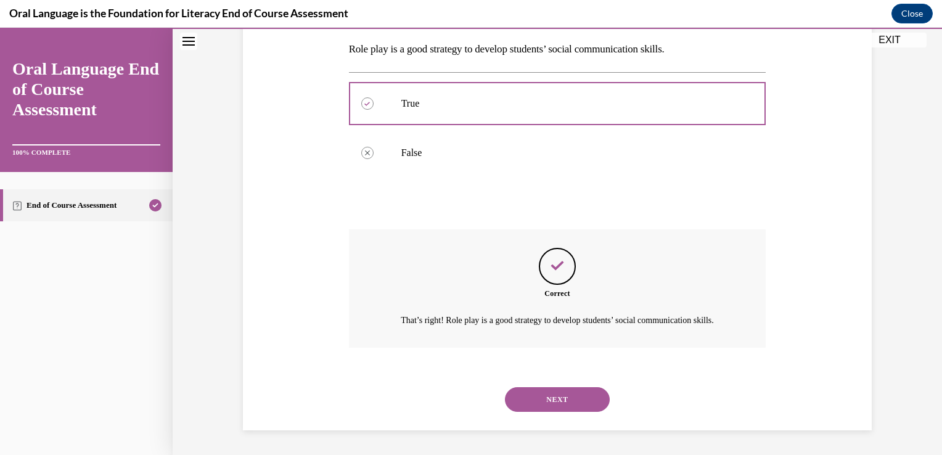
click at [546, 401] on button "NEXT" at bounding box center [557, 399] width 105 height 25
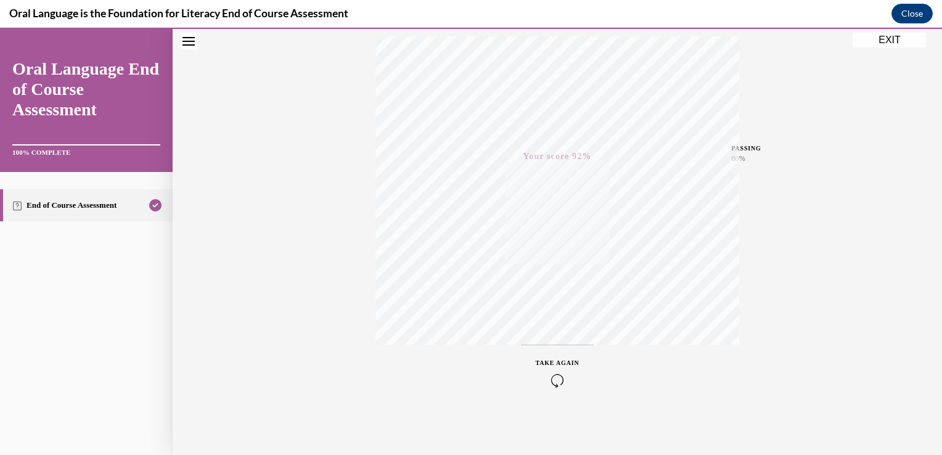
scroll to position [0, 0]
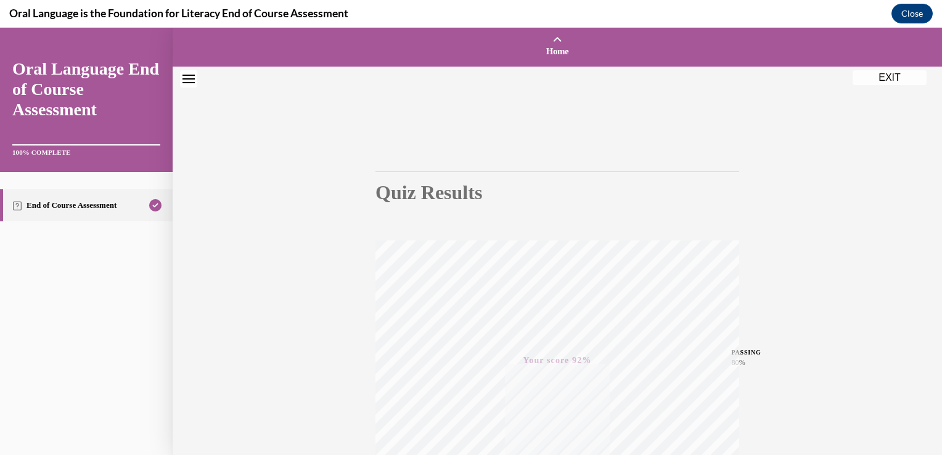
click at [891, 81] on button "EXIT" at bounding box center [890, 77] width 74 height 15
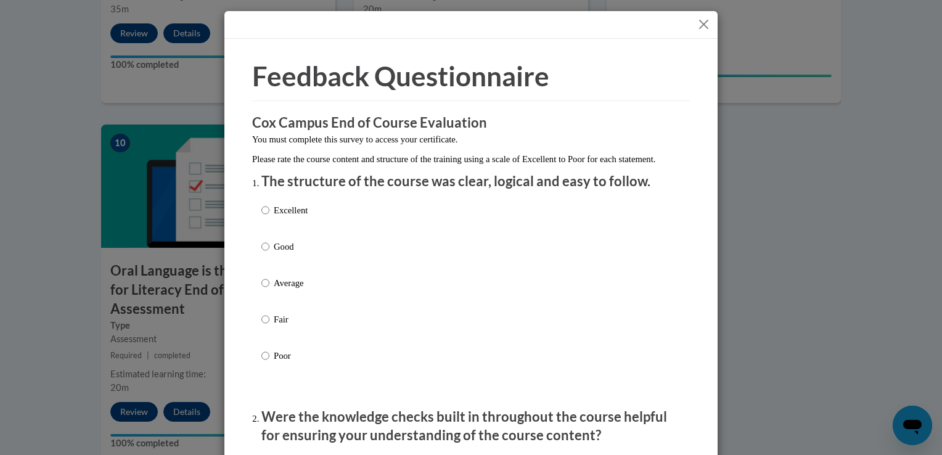
click at [288, 217] on p "Excellent" at bounding box center [291, 210] width 34 height 14
click at [269, 217] on input "Excellent" at bounding box center [265, 210] width 8 height 14
radio input "true"
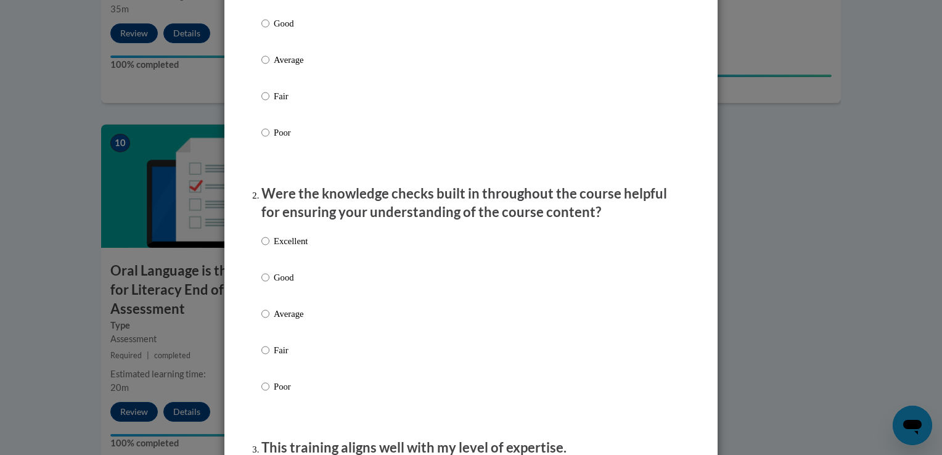
scroll to position [222, 0]
click at [286, 249] on p "Excellent" at bounding box center [291, 242] width 34 height 14
click at [269, 249] on input "Excellent" at bounding box center [265, 242] width 8 height 14
radio input "true"
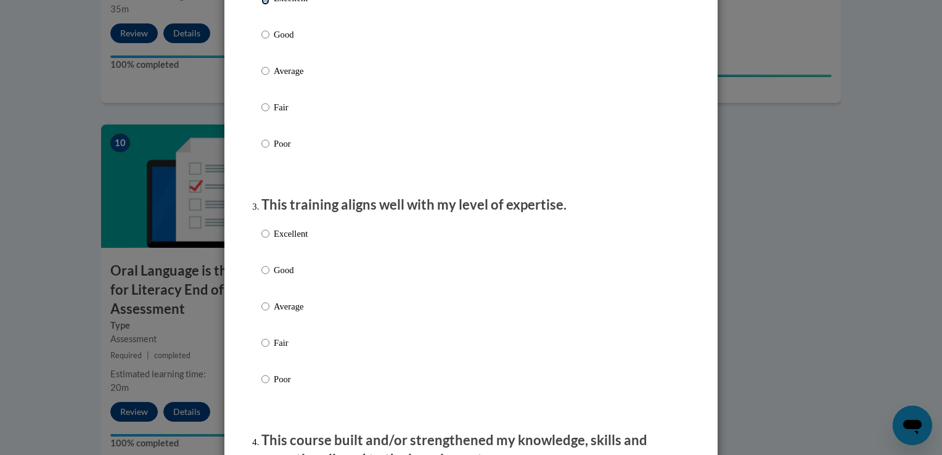
scroll to position [466, 0]
click at [275, 240] on p "Excellent" at bounding box center [291, 234] width 34 height 14
click at [269, 240] on input "Excellent" at bounding box center [265, 234] width 8 height 14
radio input "true"
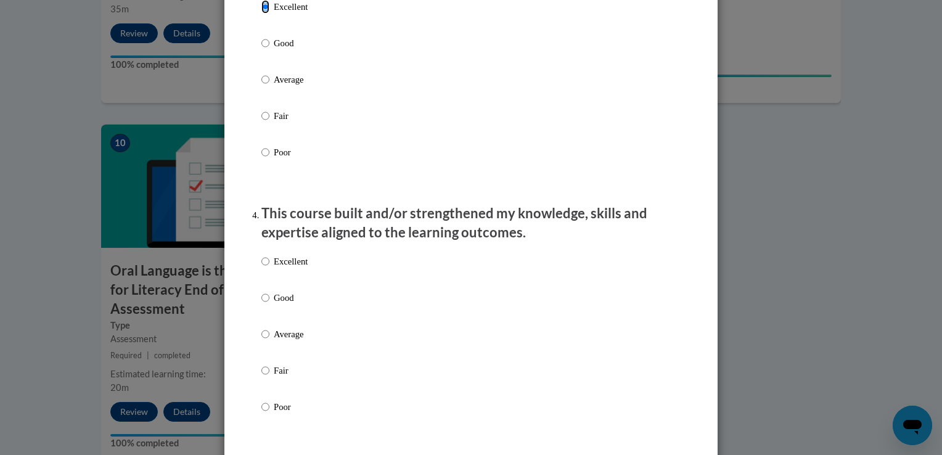
scroll to position [697, 0]
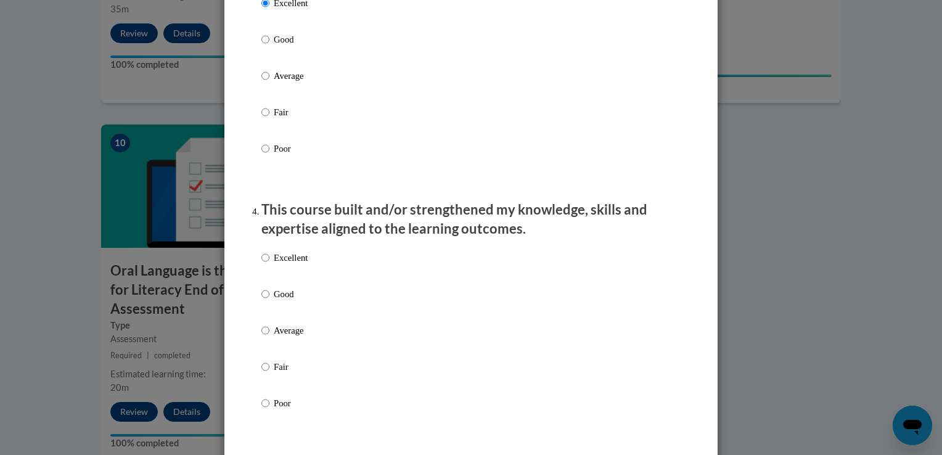
click at [286, 264] on p "Excellent" at bounding box center [291, 258] width 34 height 14
click at [269, 264] on input "Excellent" at bounding box center [265, 258] width 8 height 14
radio input "true"
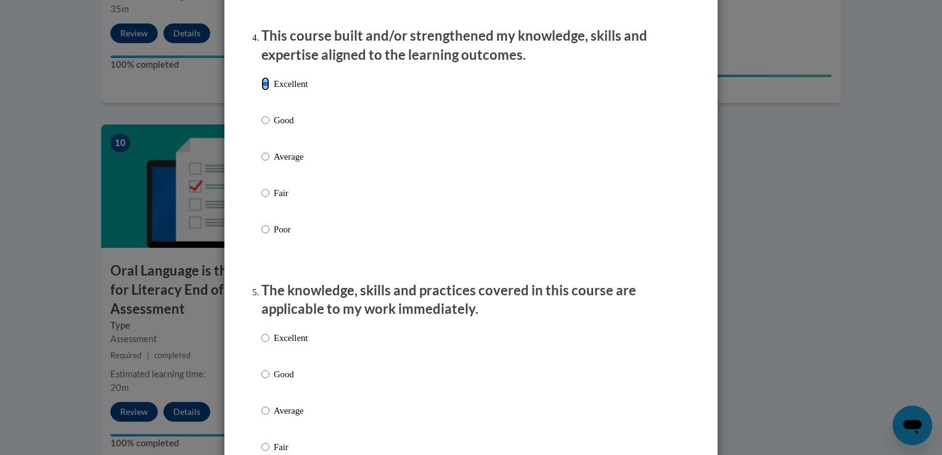
scroll to position [927, 0]
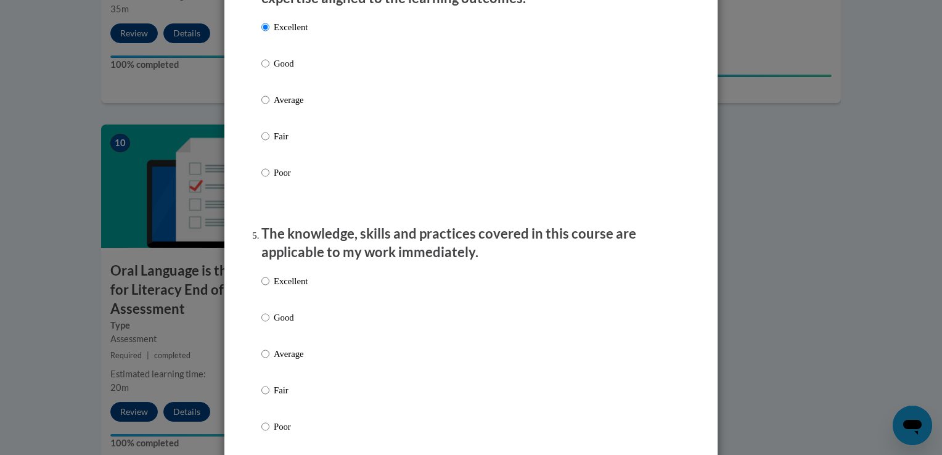
click at [289, 288] on p "Excellent" at bounding box center [291, 281] width 34 height 14
click at [269, 288] on input "Excellent" at bounding box center [265, 281] width 8 height 14
radio input "true"
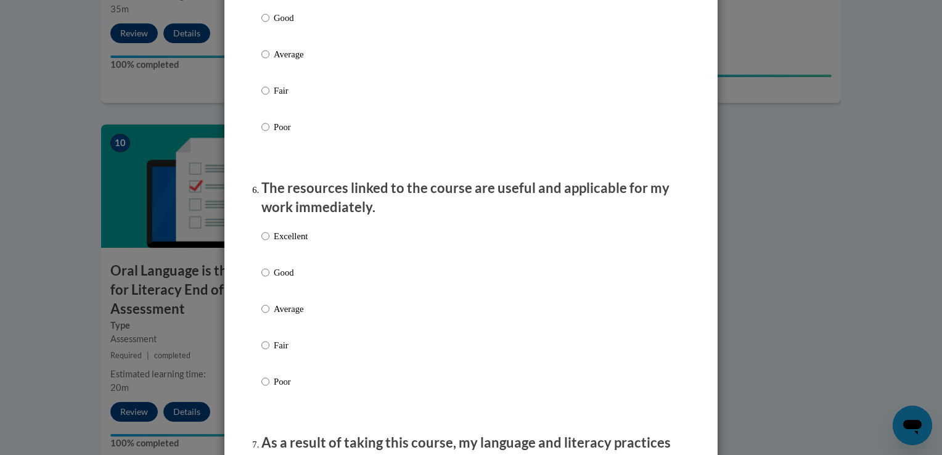
scroll to position [1226, 0]
click at [276, 244] on p "Excellent" at bounding box center [291, 238] width 34 height 14
click at [269, 244] on input "Excellent" at bounding box center [265, 238] width 8 height 14
radio input "true"
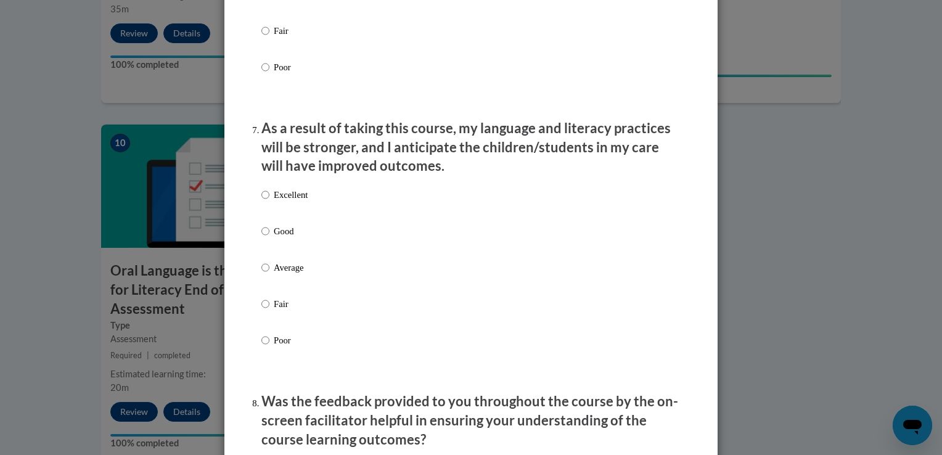
scroll to position [1541, 0]
click at [266, 216] on label "Excellent" at bounding box center [284, 204] width 46 height 33
click at [266, 202] on input "Excellent" at bounding box center [265, 195] width 8 height 14
radio input "true"
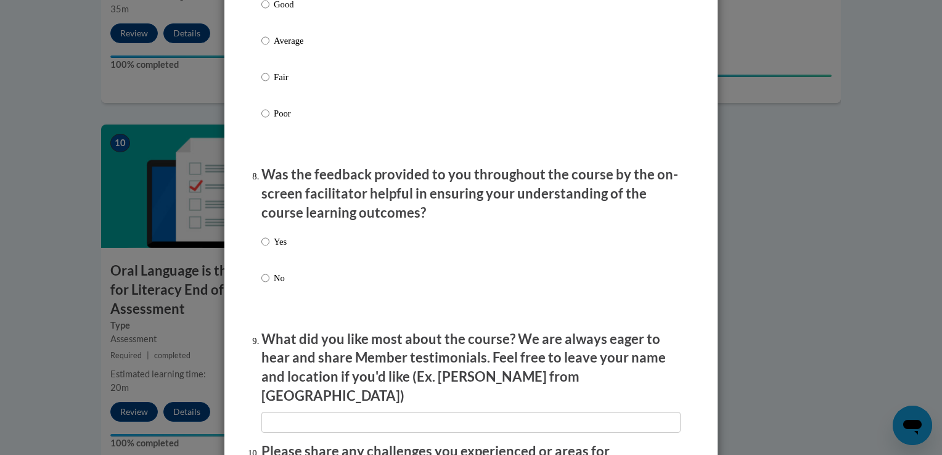
scroll to position [1771, 0]
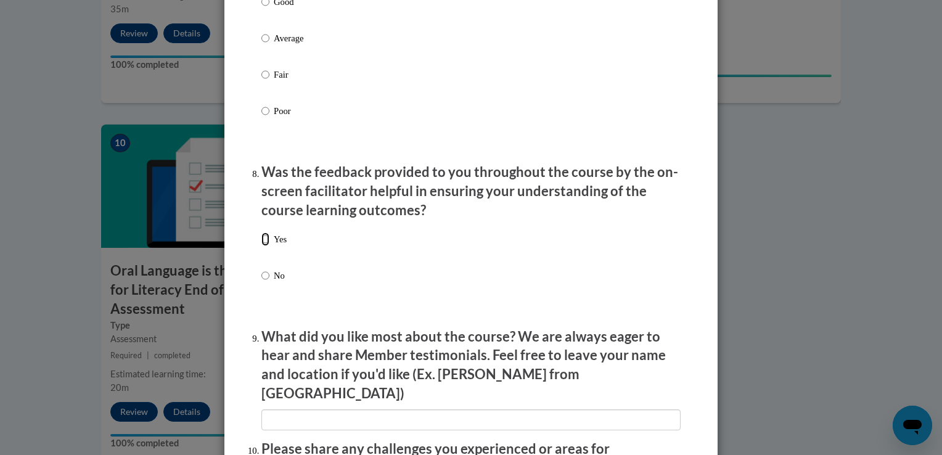
click at [261, 246] on input "Yes" at bounding box center [265, 239] width 8 height 14
radio input "true"
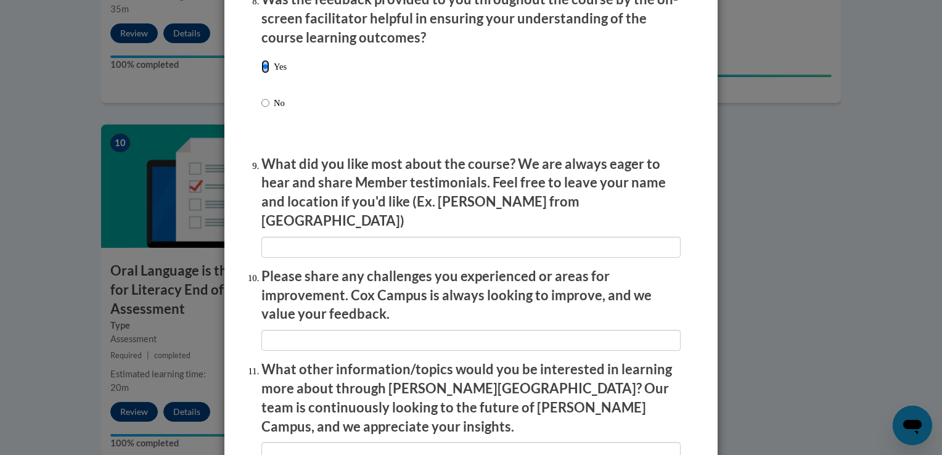
scroll to position [1945, 0]
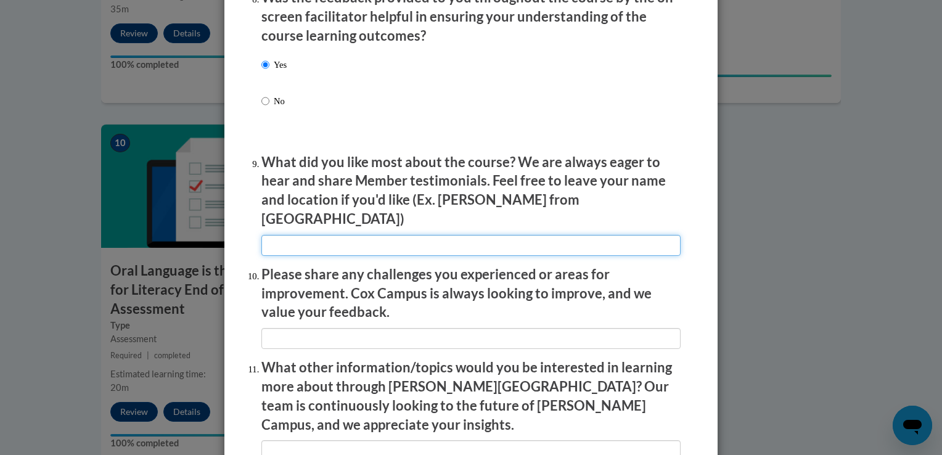
click at [261, 250] on input "textbox" at bounding box center [470, 245] width 419 height 21
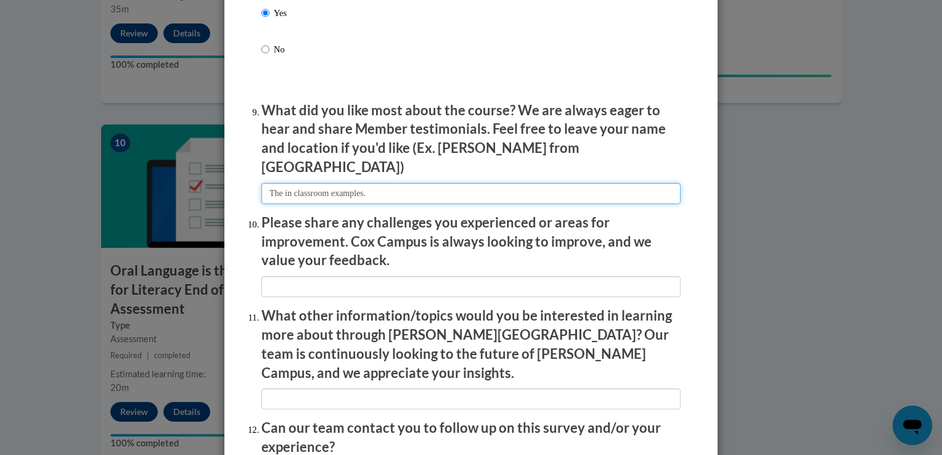
scroll to position [2019, 0]
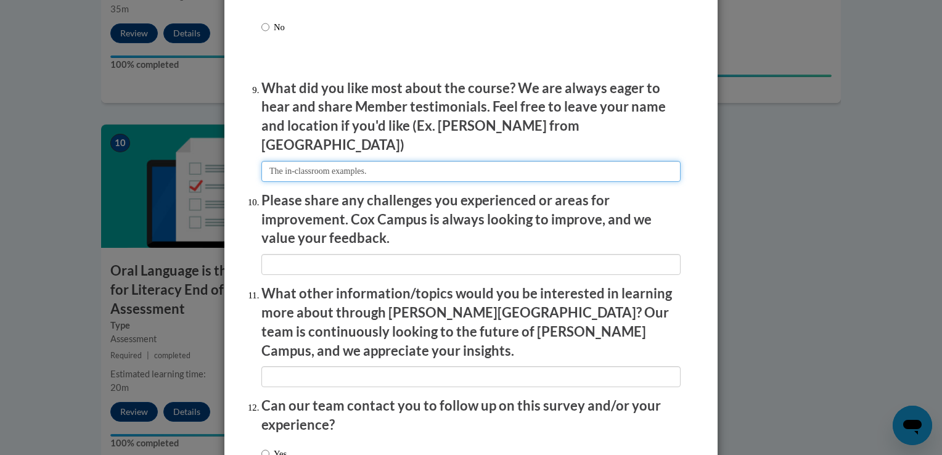
type input "The in-classroom examples."
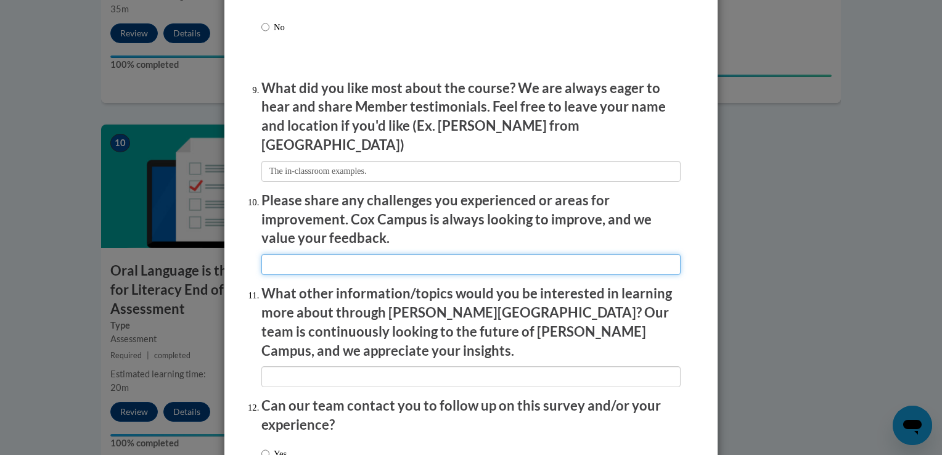
click at [329, 254] on input "textbox" at bounding box center [470, 264] width 419 height 21
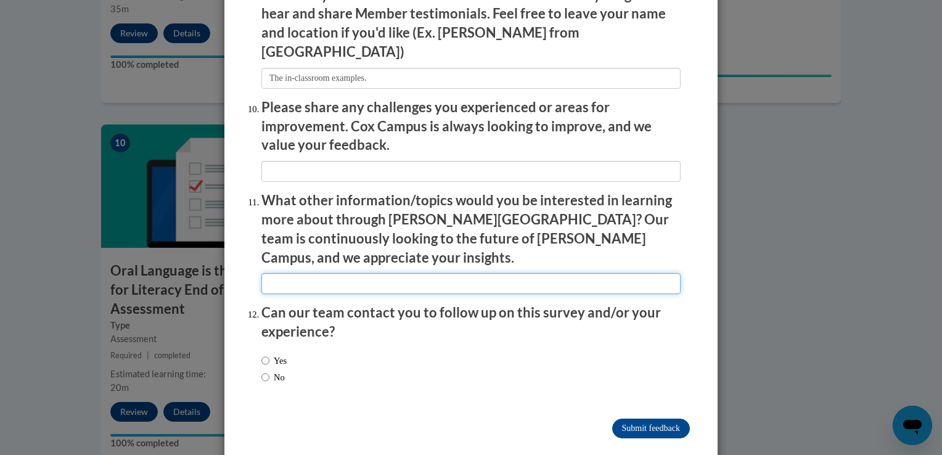
click at [337, 273] on input "textbox" at bounding box center [470, 283] width 419 height 21
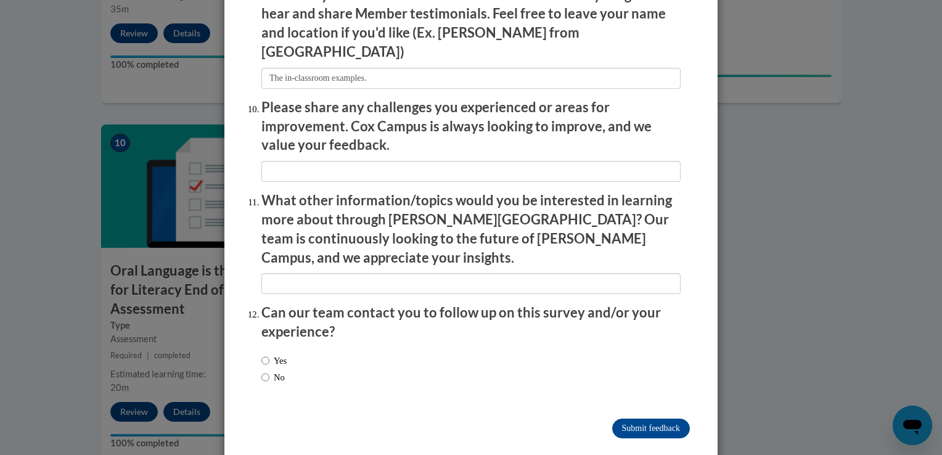
click at [266, 371] on label "No" at bounding box center [272, 378] width 23 height 14
click at [266, 371] on input "No" at bounding box center [265, 378] width 8 height 14
radio input "true"
click at [637, 419] on input "Submit feedback" at bounding box center [651, 429] width 78 height 20
